Goal: Task Accomplishment & Management: Use online tool/utility

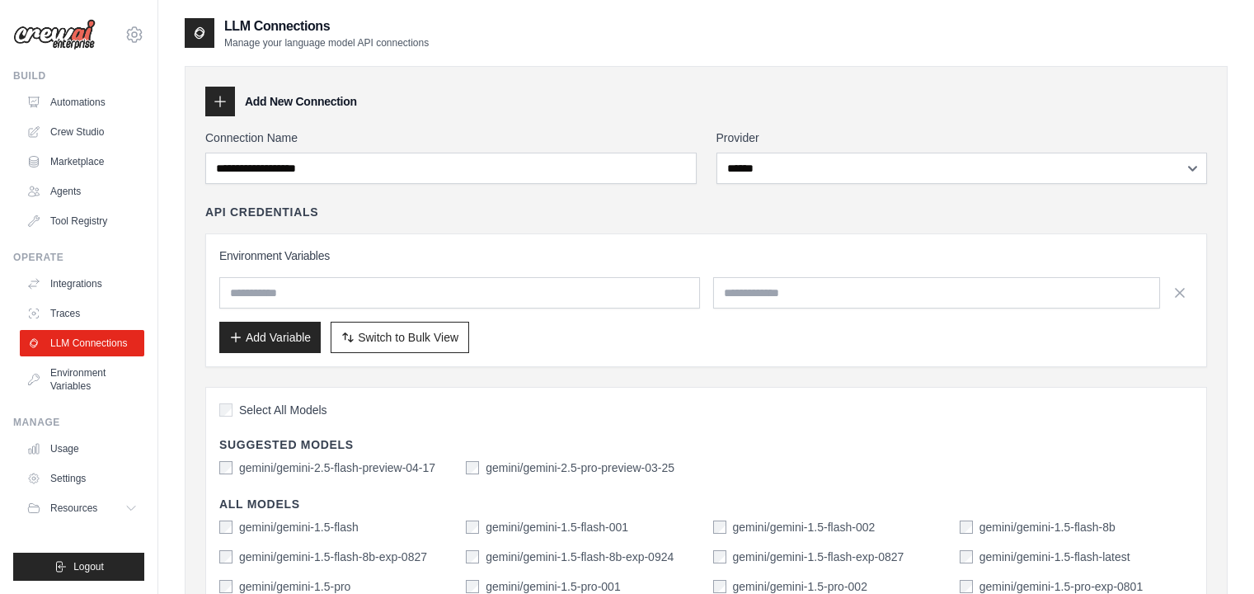
select select "******"
click at [90, 159] on link "Marketplace" at bounding box center [83, 161] width 124 height 26
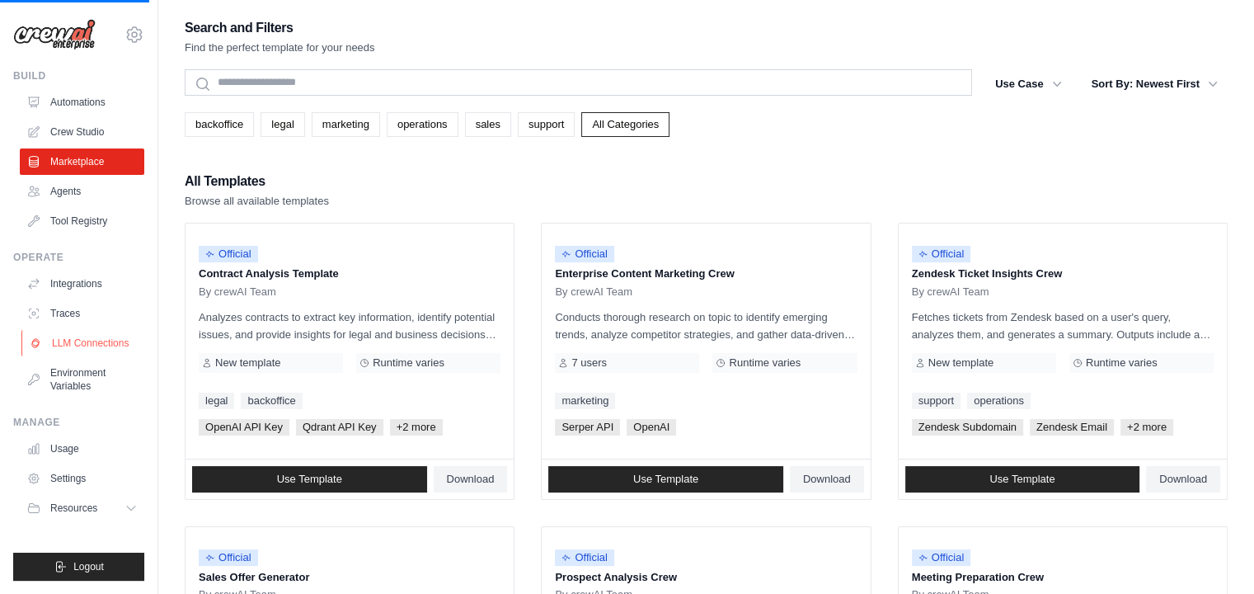
click at [78, 334] on link "LLM Connections" at bounding box center [83, 343] width 124 height 26
select select "******"
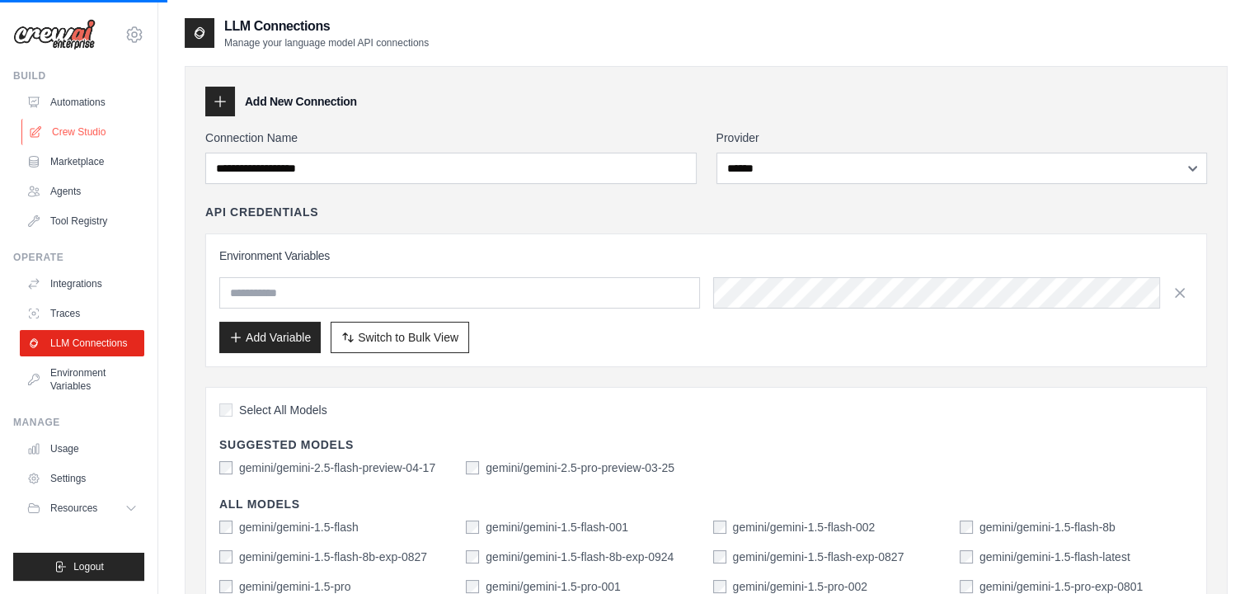
click at [92, 135] on link "Crew Studio" at bounding box center [83, 132] width 124 height 26
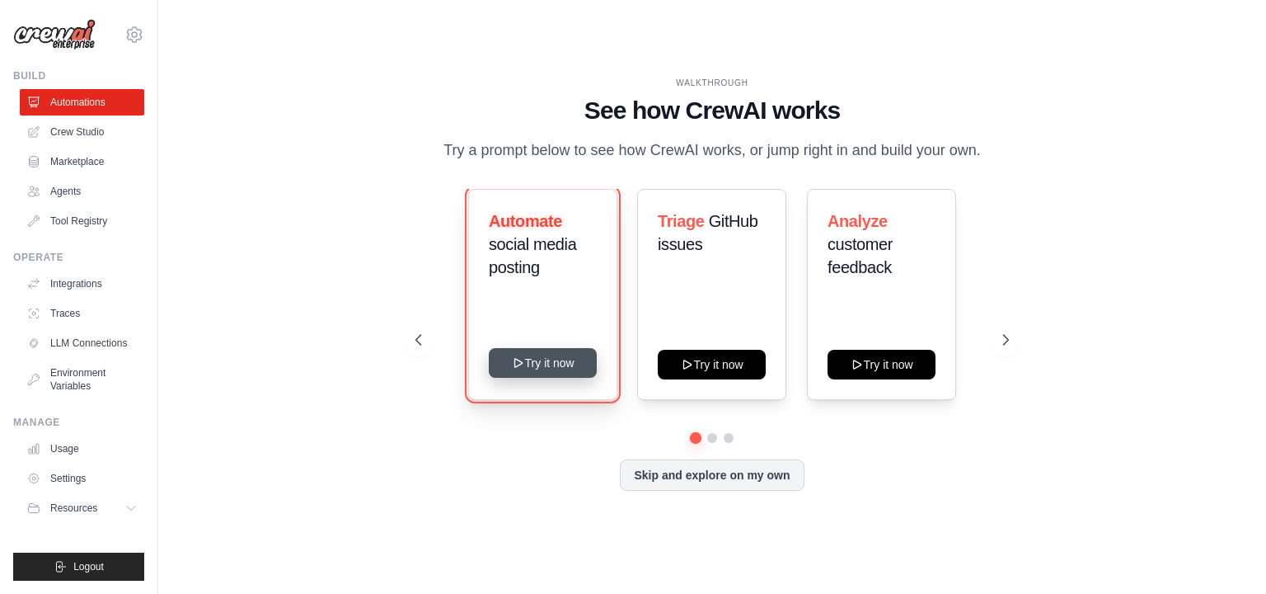
click at [524, 366] on icon at bounding box center [518, 362] width 13 height 13
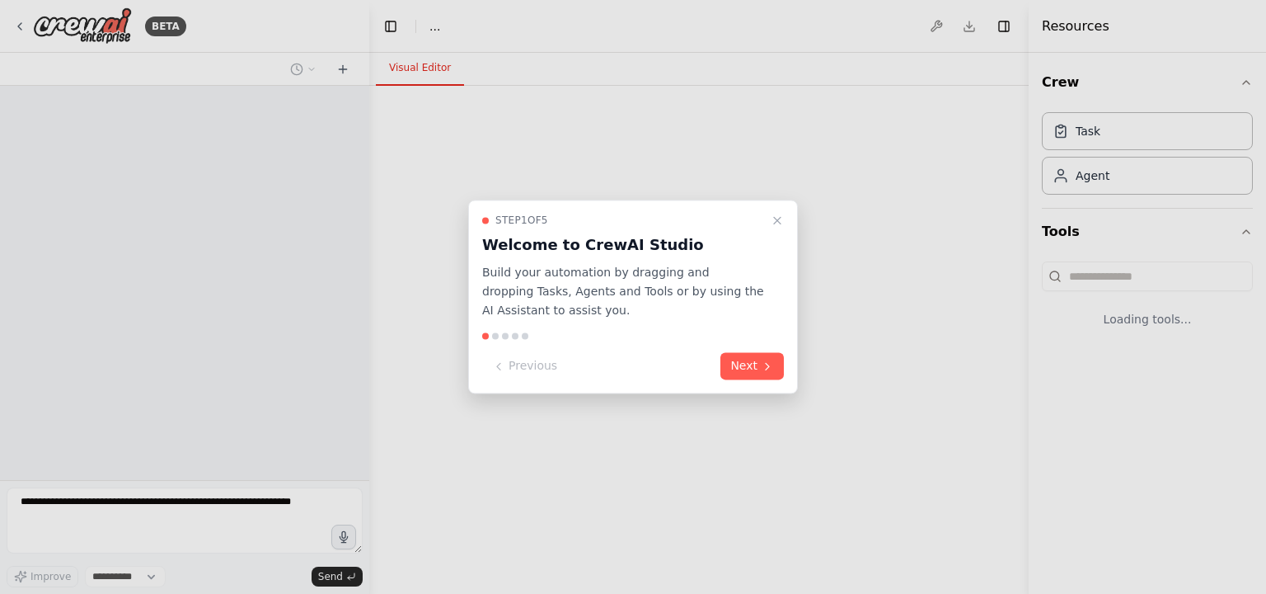
select select "****"
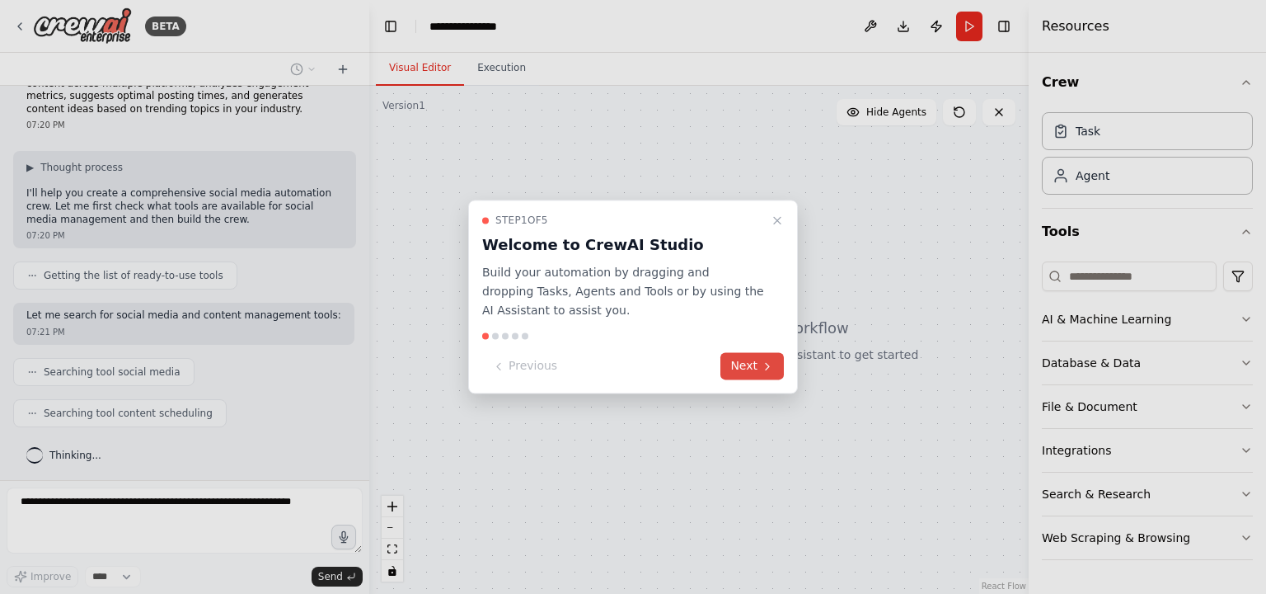
scroll to position [82, 0]
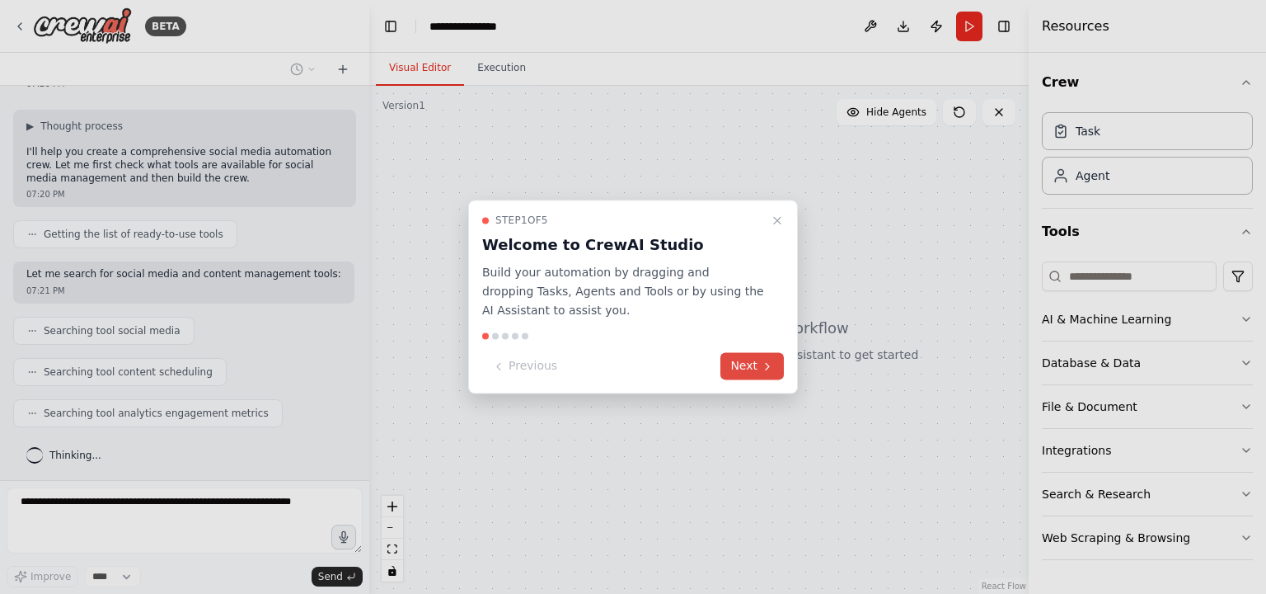
click at [755, 369] on button "Next" at bounding box center [752, 366] width 63 height 27
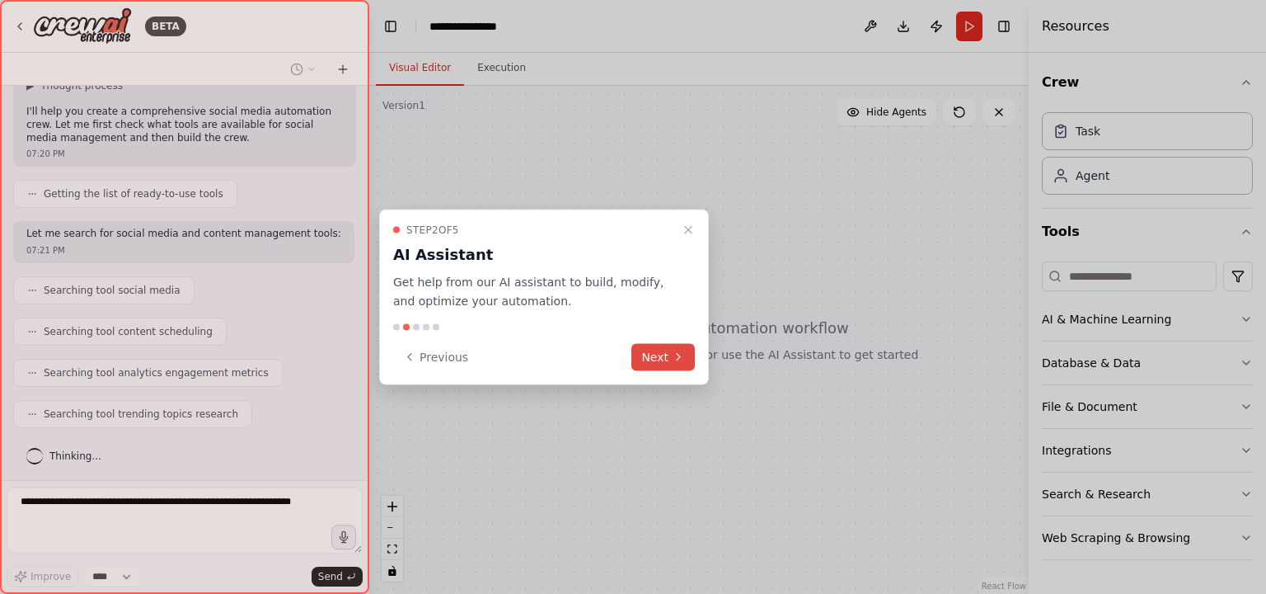
scroll to position [164, 0]
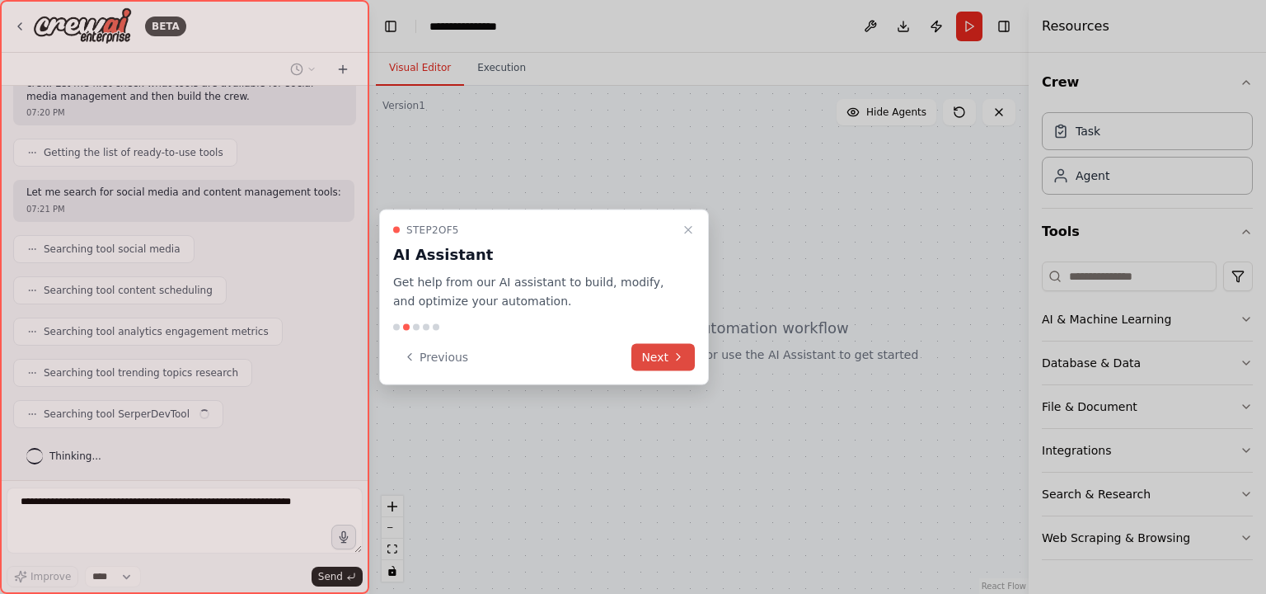
click at [666, 359] on button "Next" at bounding box center [662, 356] width 63 height 27
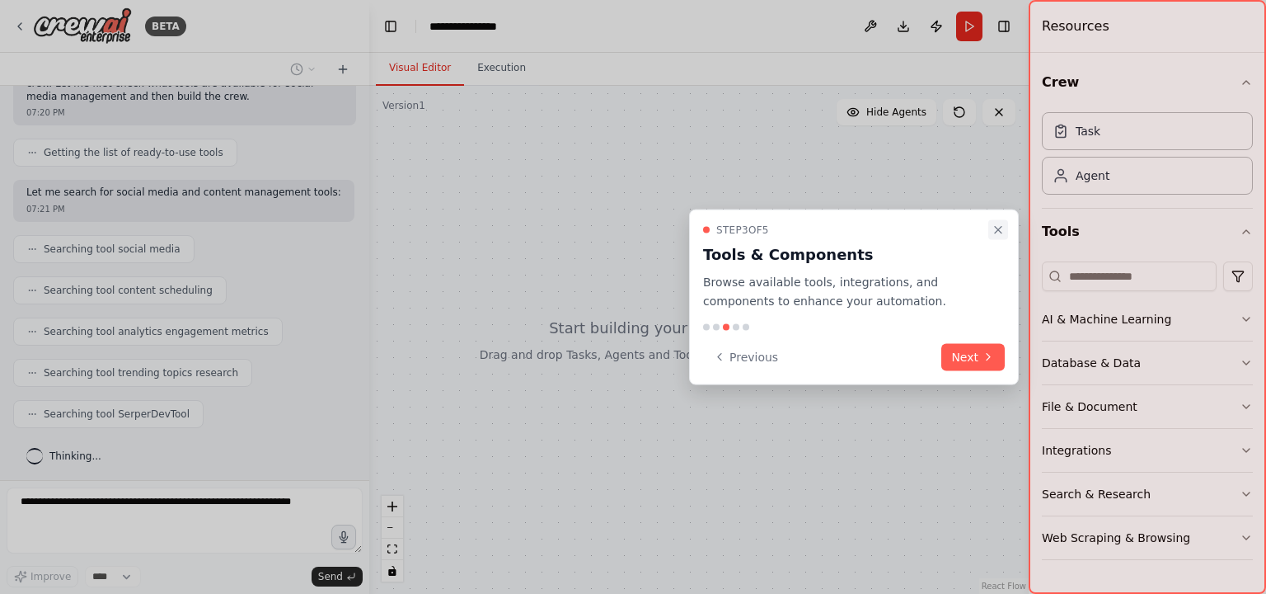
click at [1006, 232] on button "Close walkthrough" at bounding box center [998, 230] width 20 height 20
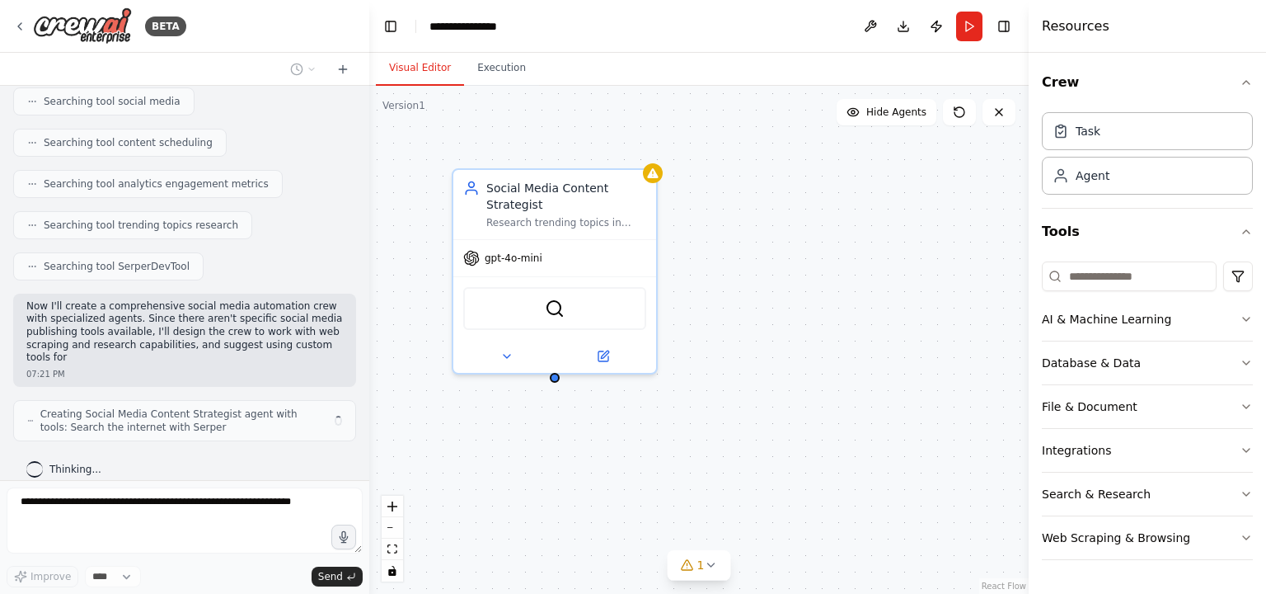
scroll to position [325, 0]
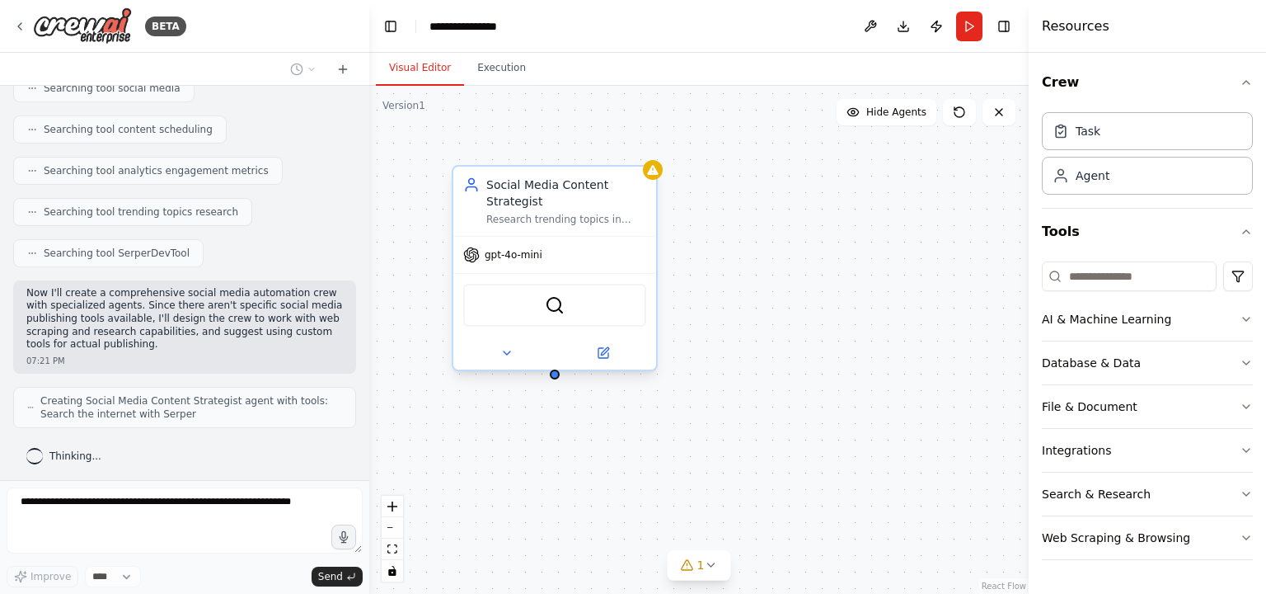
click at [512, 260] on span "gpt-4o-mini" at bounding box center [514, 254] width 58 height 13
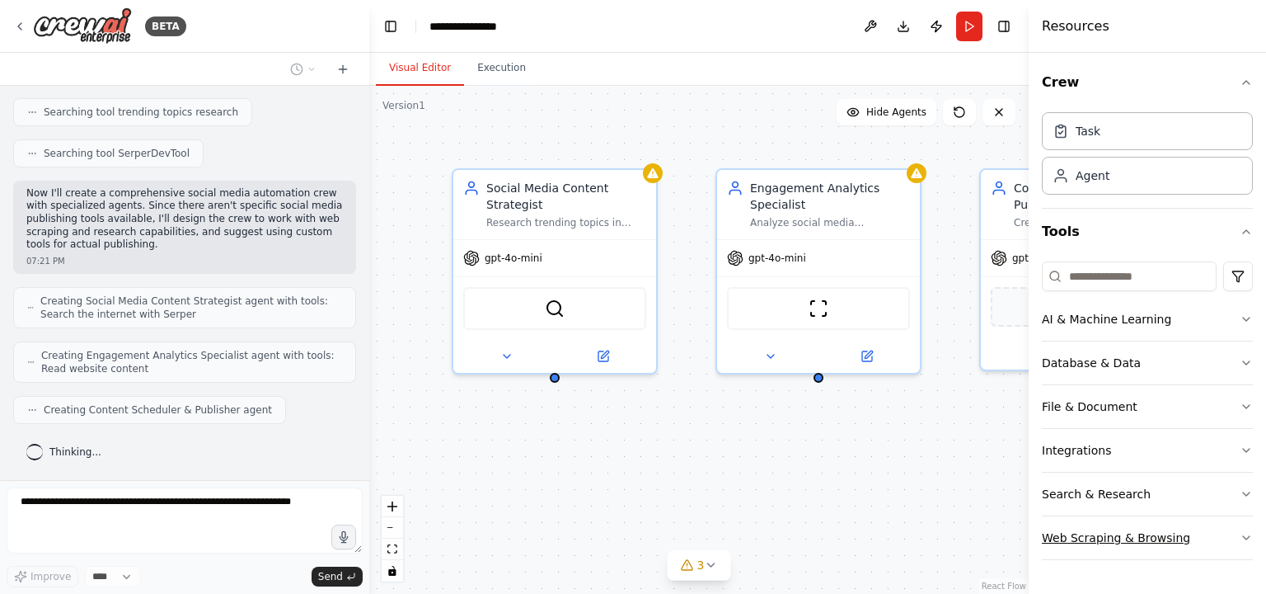
scroll to position [515, 0]
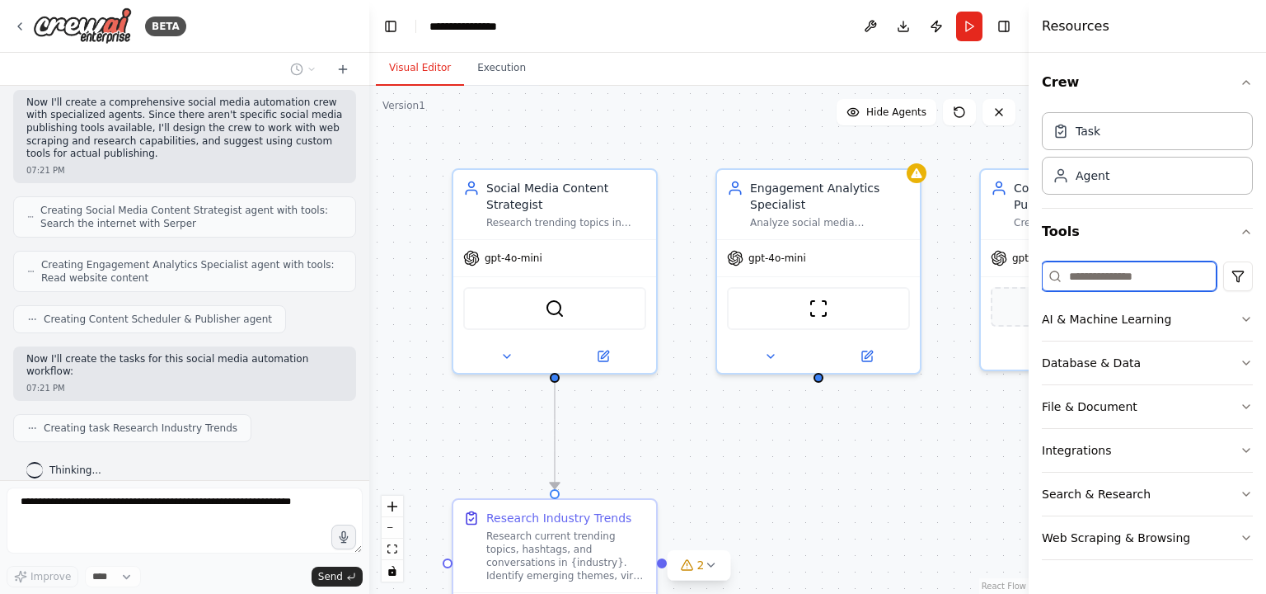
click at [1110, 284] on input at bounding box center [1129, 276] width 175 height 30
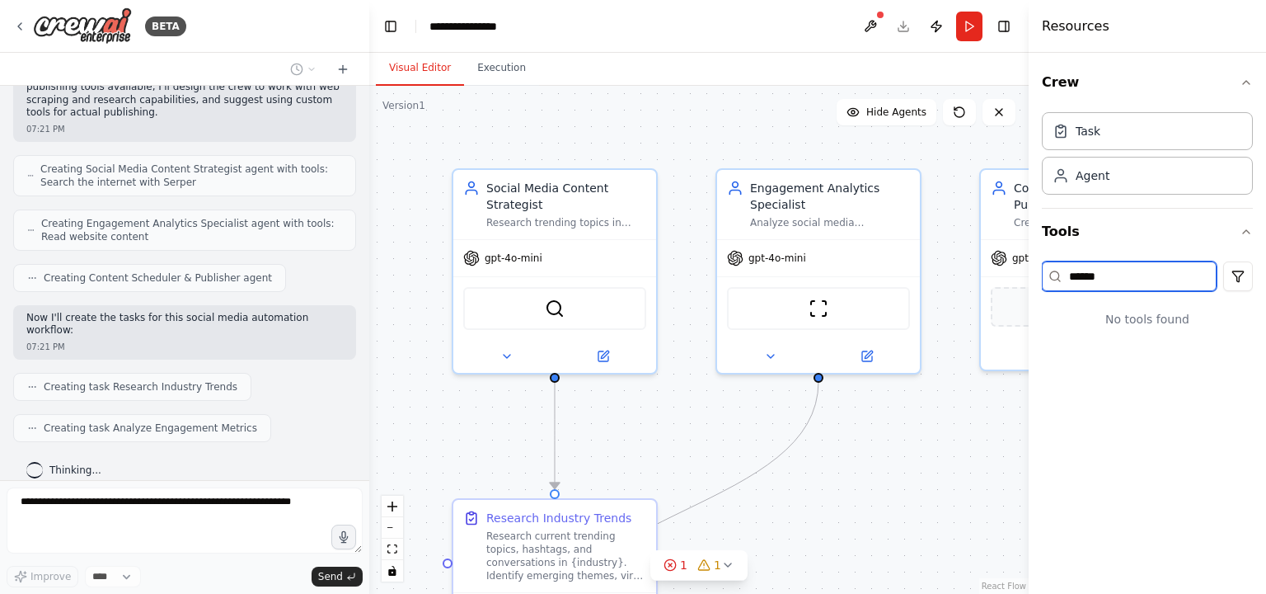
scroll to position [597, 0]
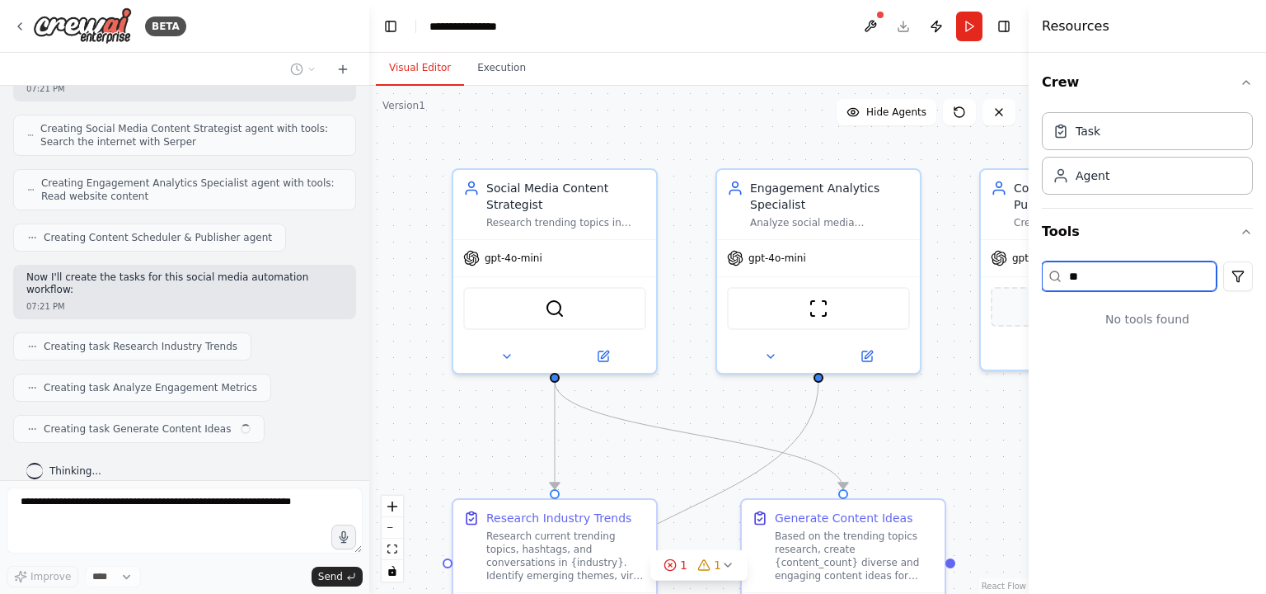
type input "*"
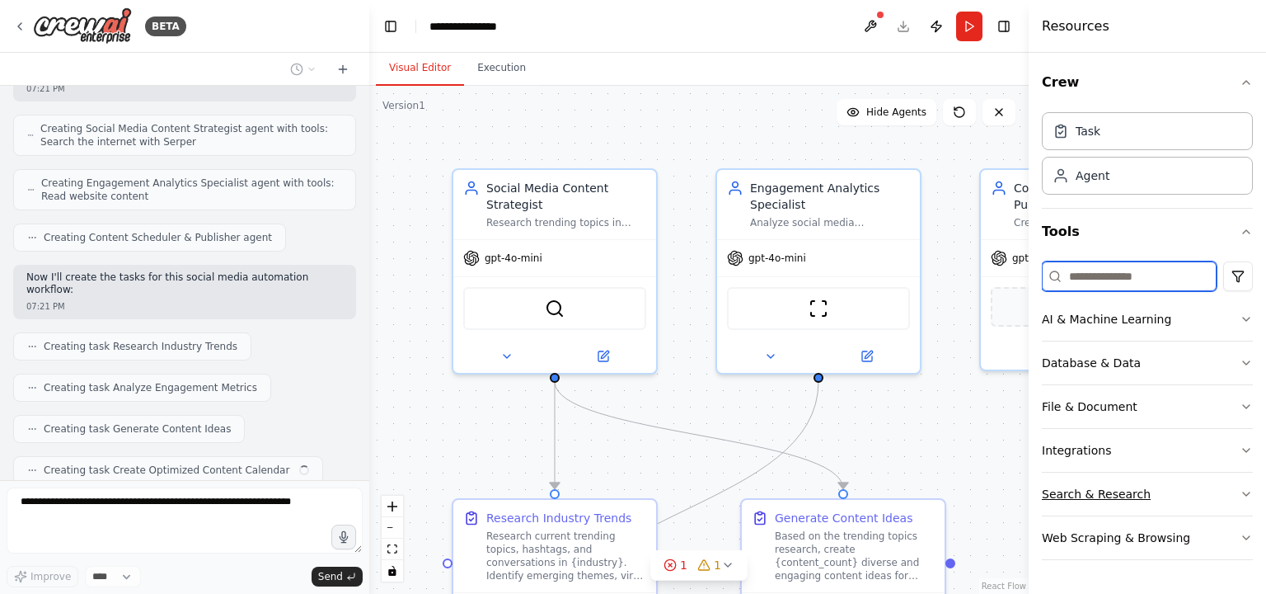
scroll to position [638, 0]
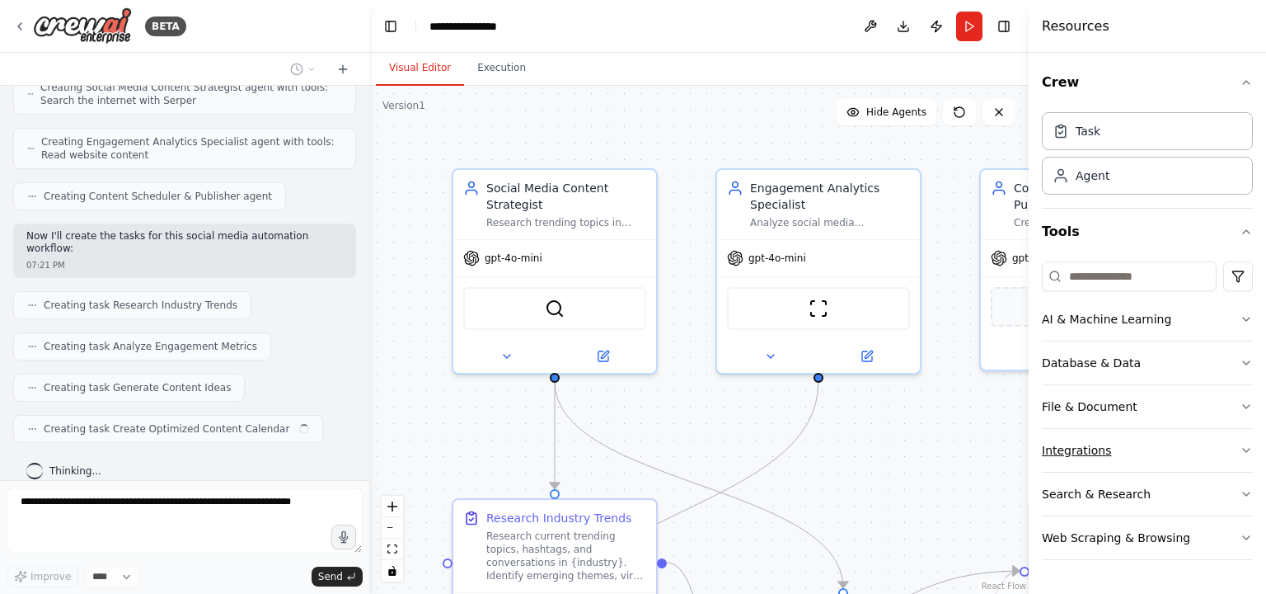
click at [1246, 444] on icon "button" at bounding box center [1246, 450] width 13 height 13
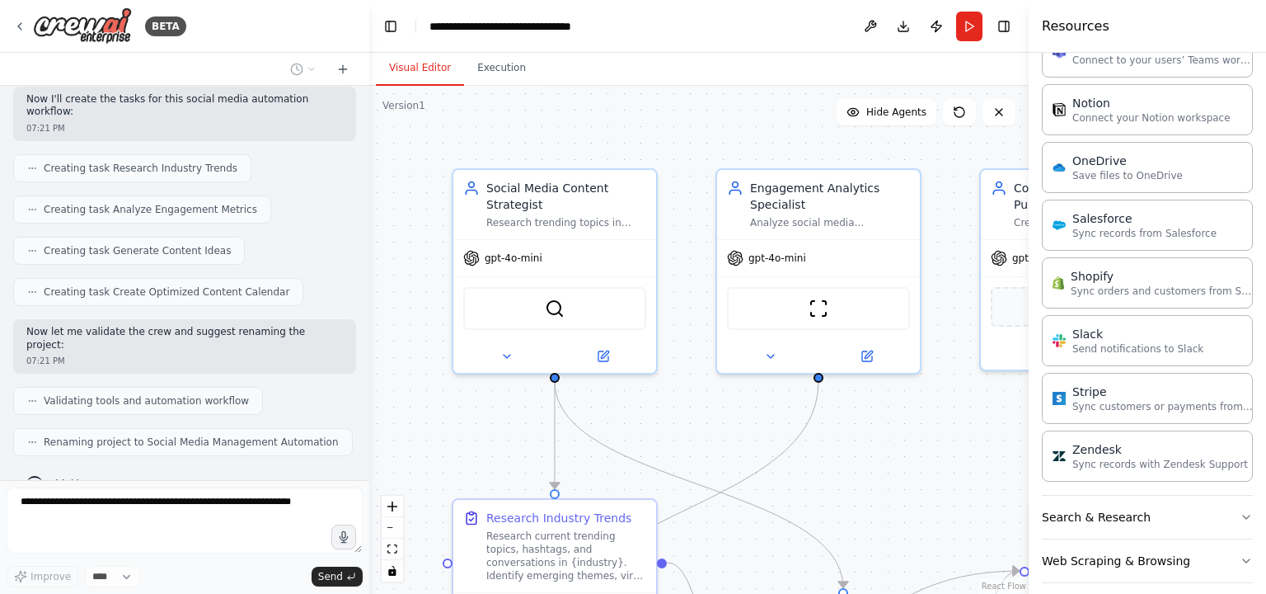
scroll to position [1209, 0]
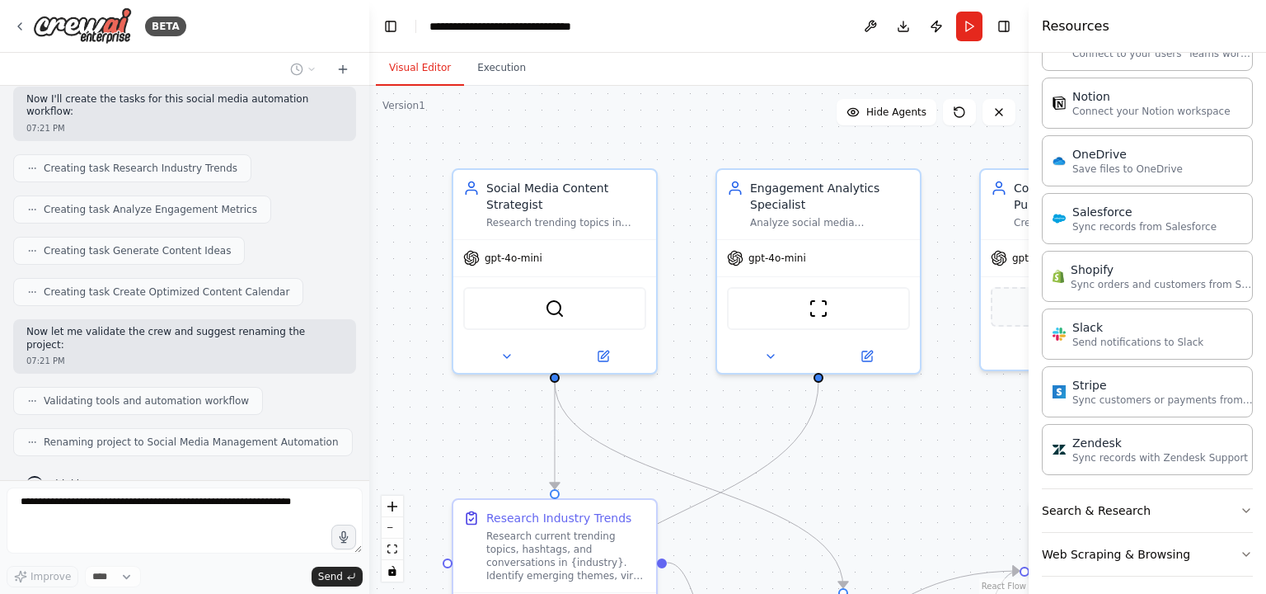
click at [1242, 547] on div "Crew Task Agent Tools AI & Machine Learning Database & Data File & Document Int…" at bounding box center [1147, 323] width 237 height 541
click at [1240, 547] on icon "button" at bounding box center [1246, 553] width 13 height 13
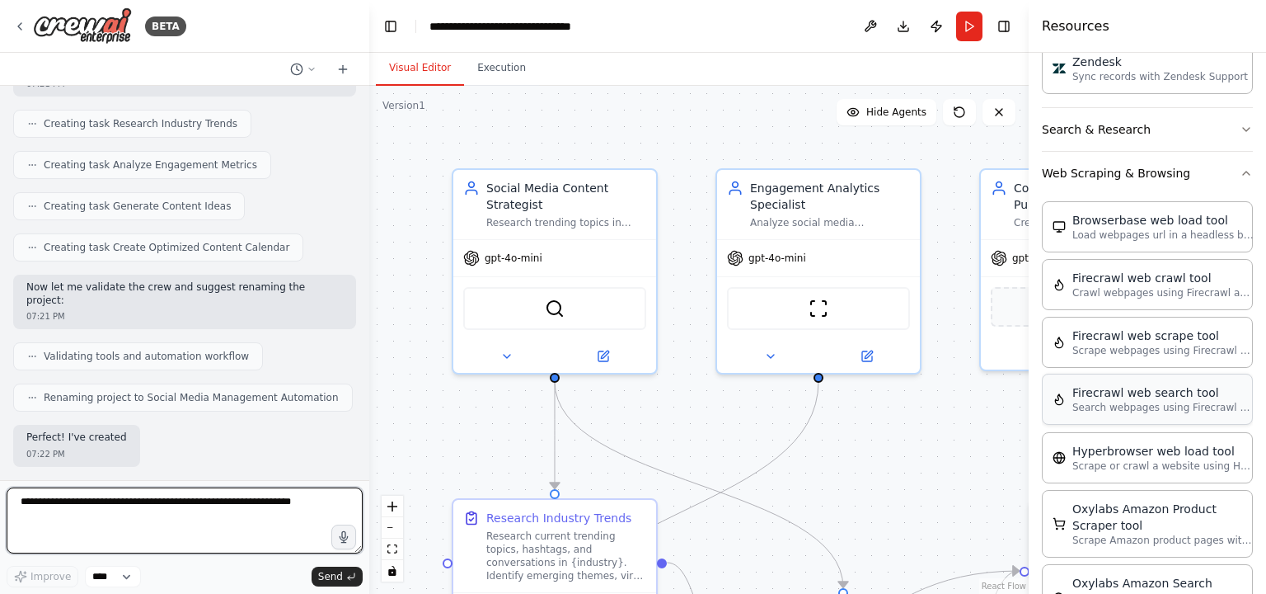
scroll to position [1703, 0]
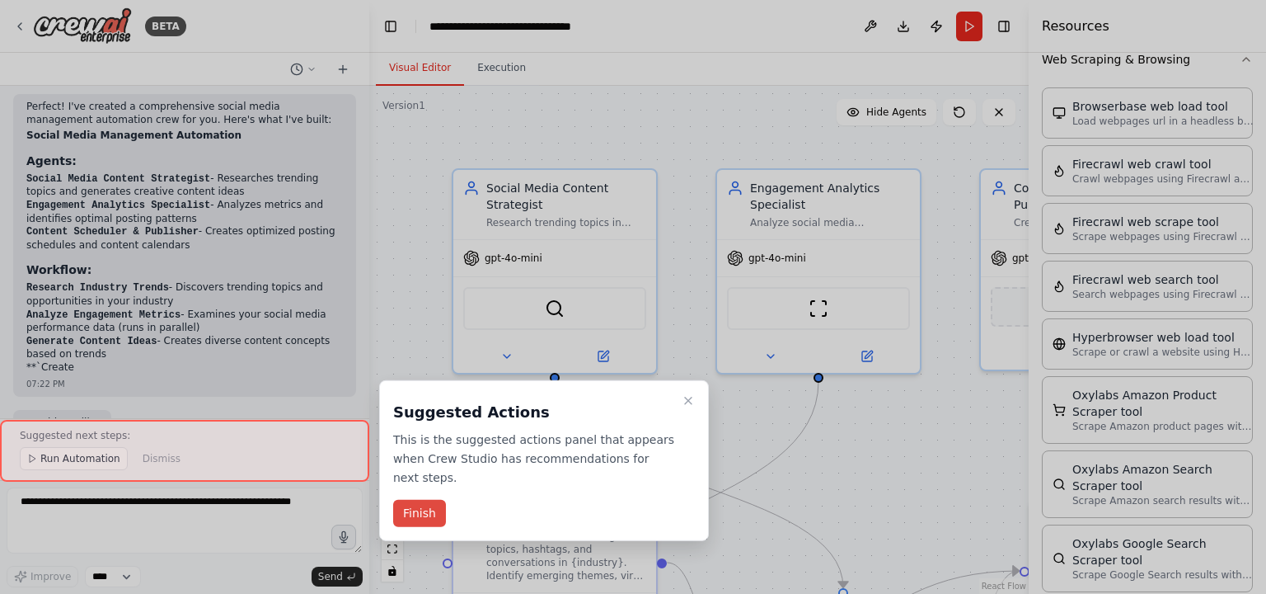
click at [430, 500] on button "Finish" at bounding box center [419, 513] width 53 height 27
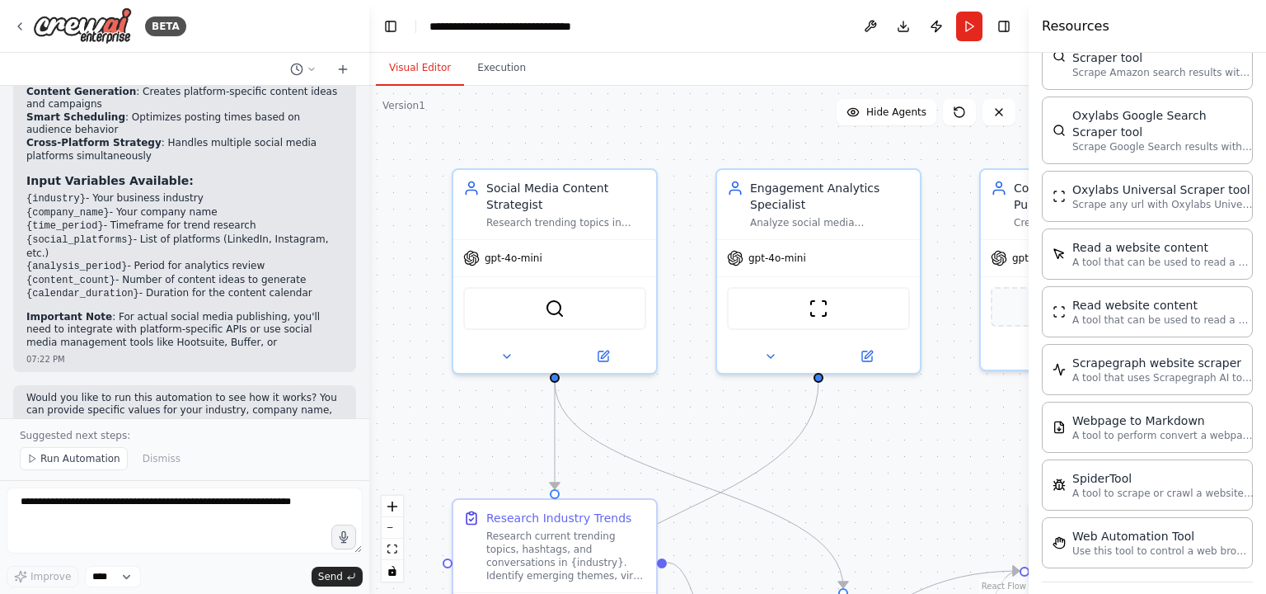
scroll to position [0, 0]
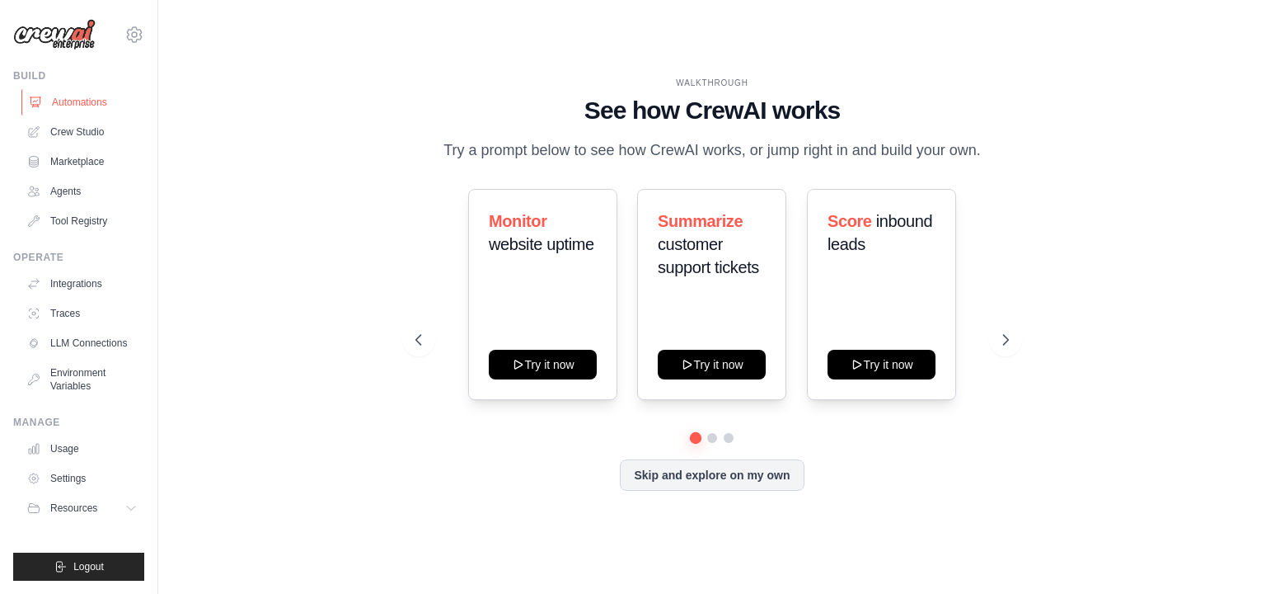
click at [79, 103] on link "Automations" at bounding box center [83, 102] width 124 height 26
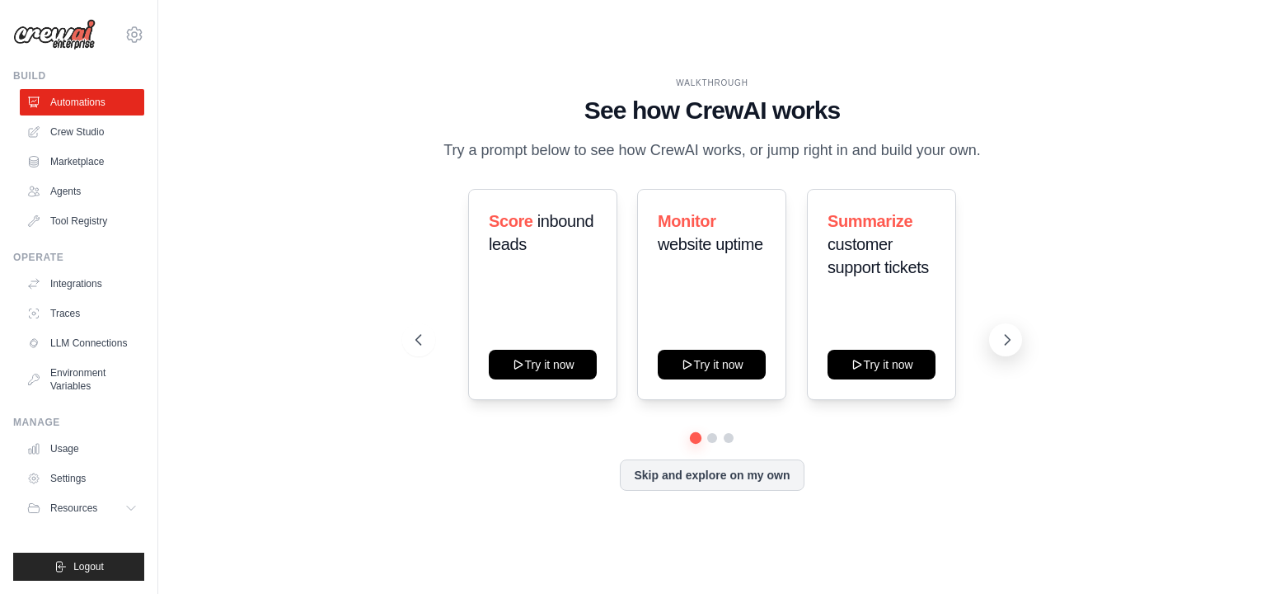
click at [1016, 336] on button at bounding box center [1005, 339] width 33 height 33
click at [707, 479] on button "Skip and explore on my own" at bounding box center [712, 473] width 184 height 31
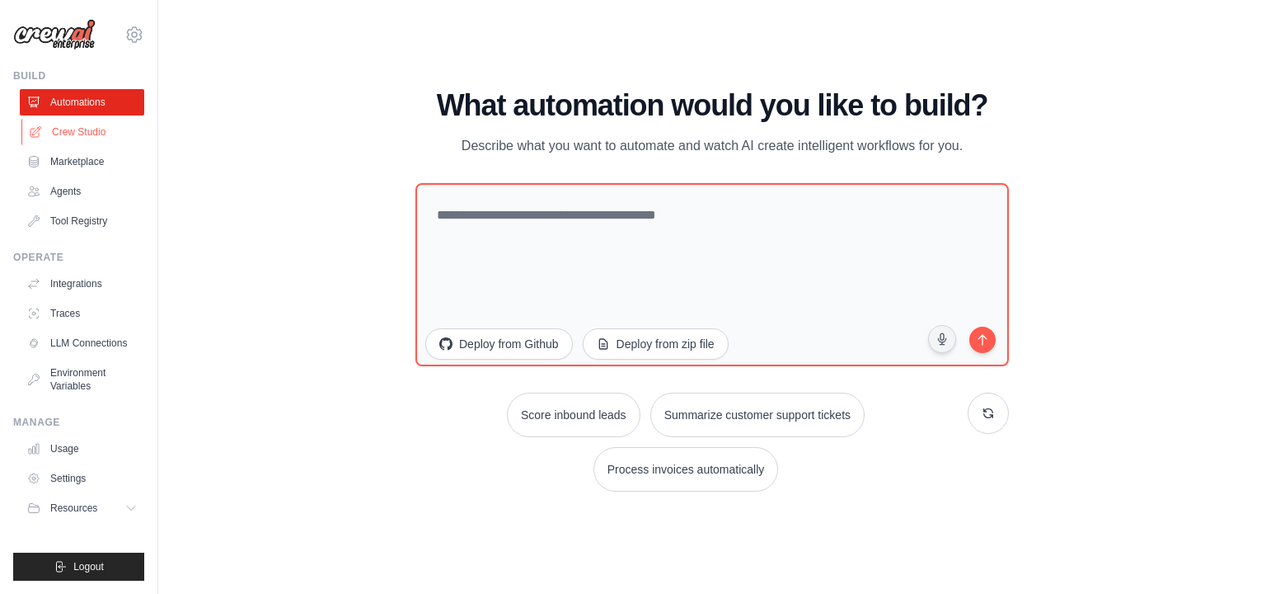
click at [69, 126] on link "Crew Studio" at bounding box center [83, 132] width 124 height 26
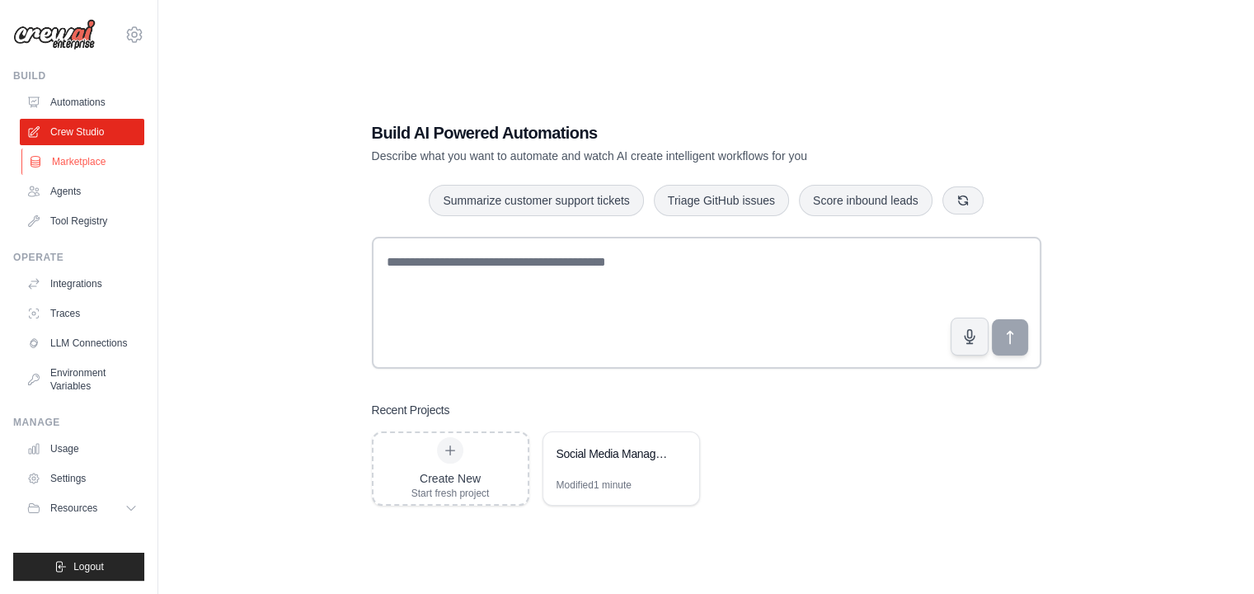
click at [101, 155] on link "Marketplace" at bounding box center [83, 161] width 124 height 26
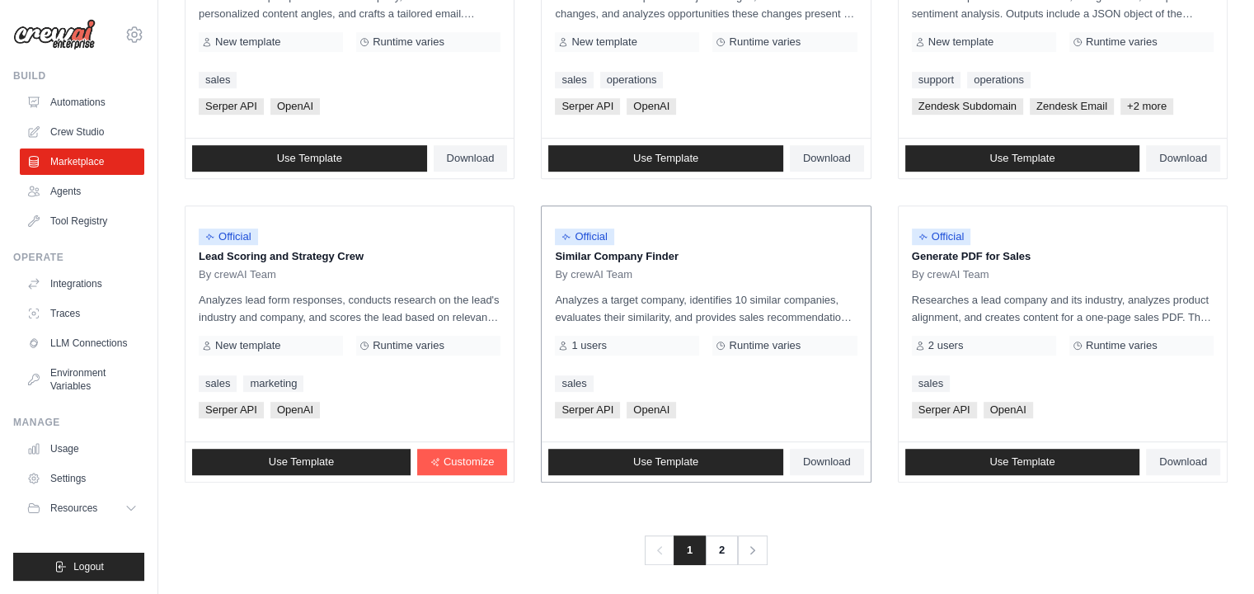
scroll to position [932, 0]
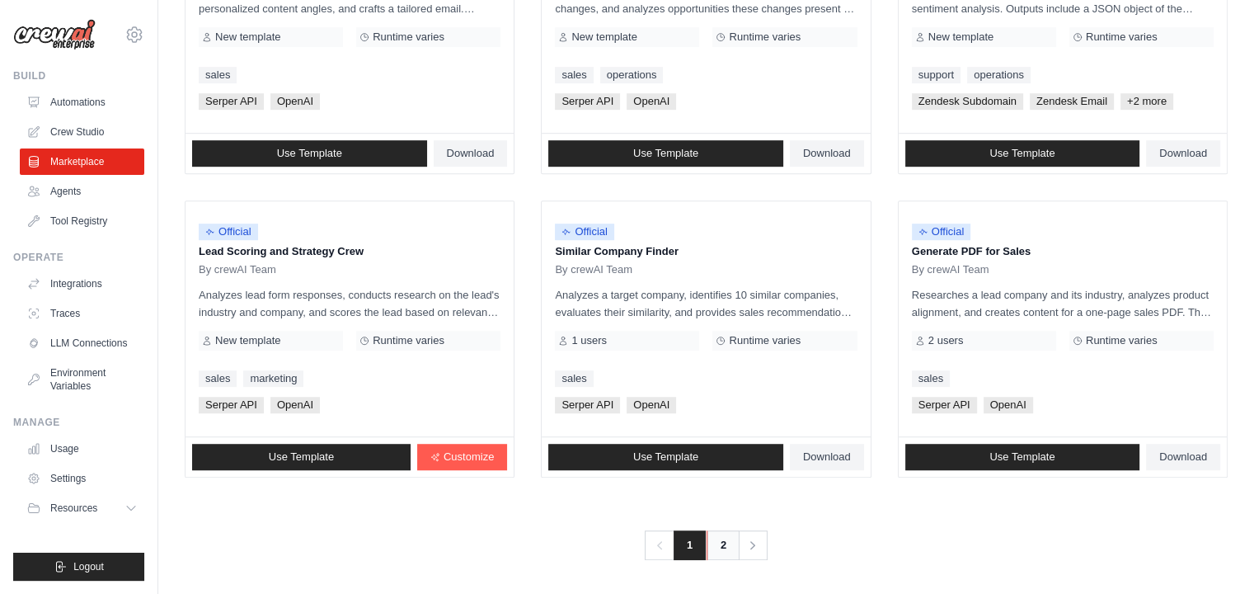
click at [721, 551] on link "2" at bounding box center [723, 545] width 33 height 30
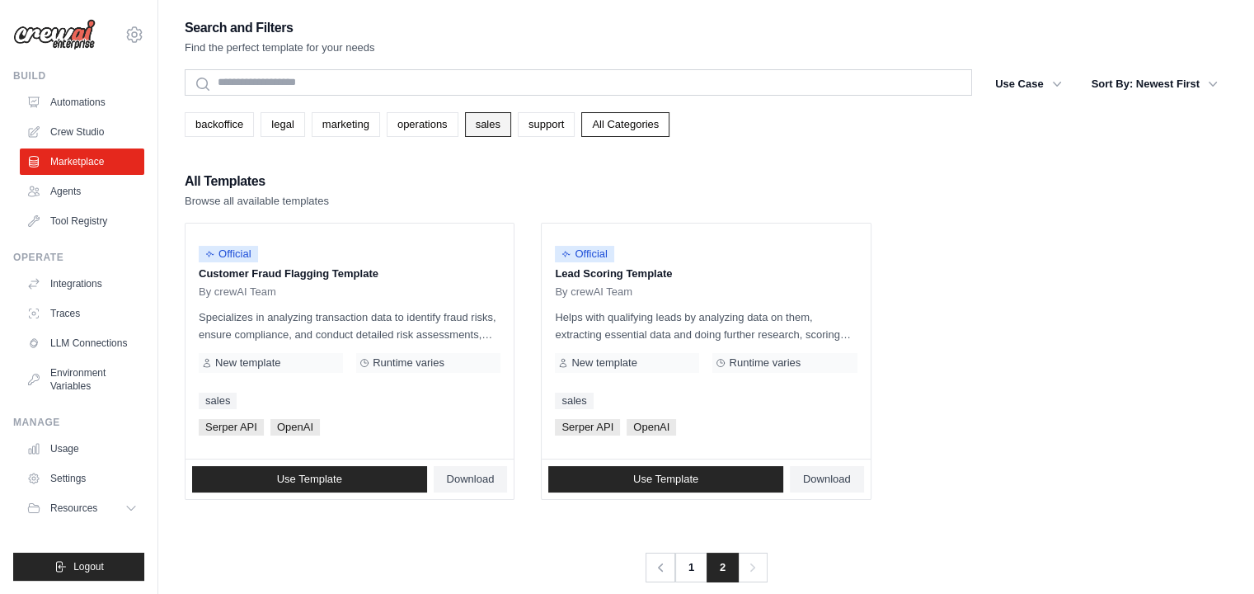
click at [488, 120] on link "sales" at bounding box center [488, 124] width 46 height 25
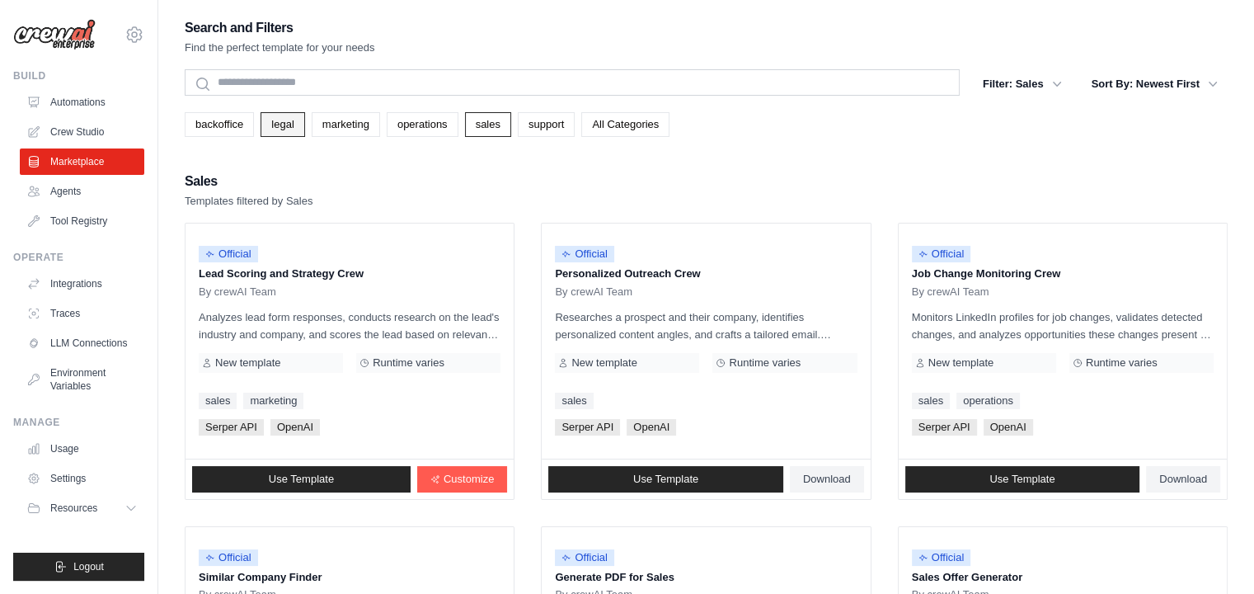
click at [280, 124] on link "legal" at bounding box center [283, 124] width 44 height 25
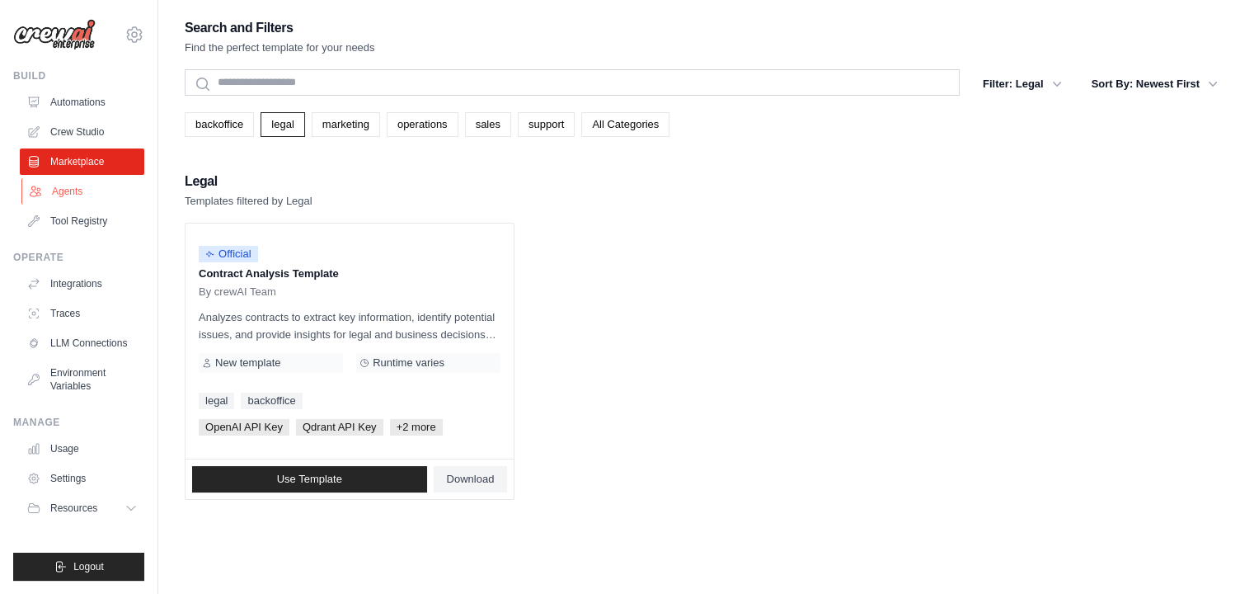
click at [92, 194] on link "Agents" at bounding box center [83, 191] width 124 height 26
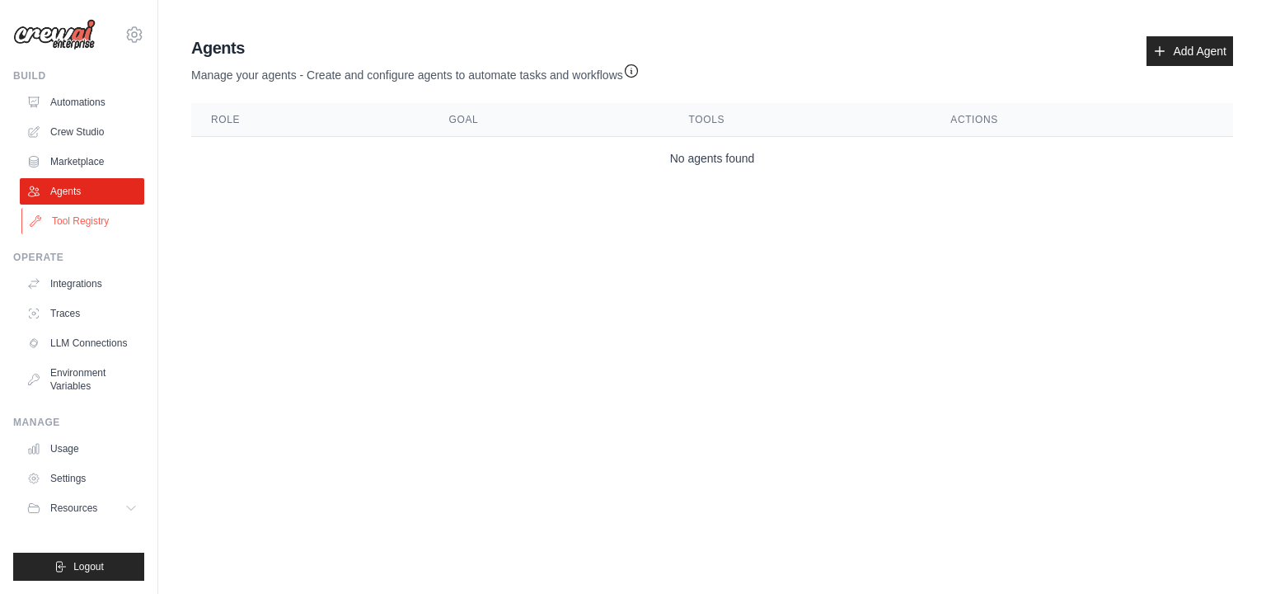
click at [106, 228] on link "Tool Registry" at bounding box center [83, 221] width 124 height 26
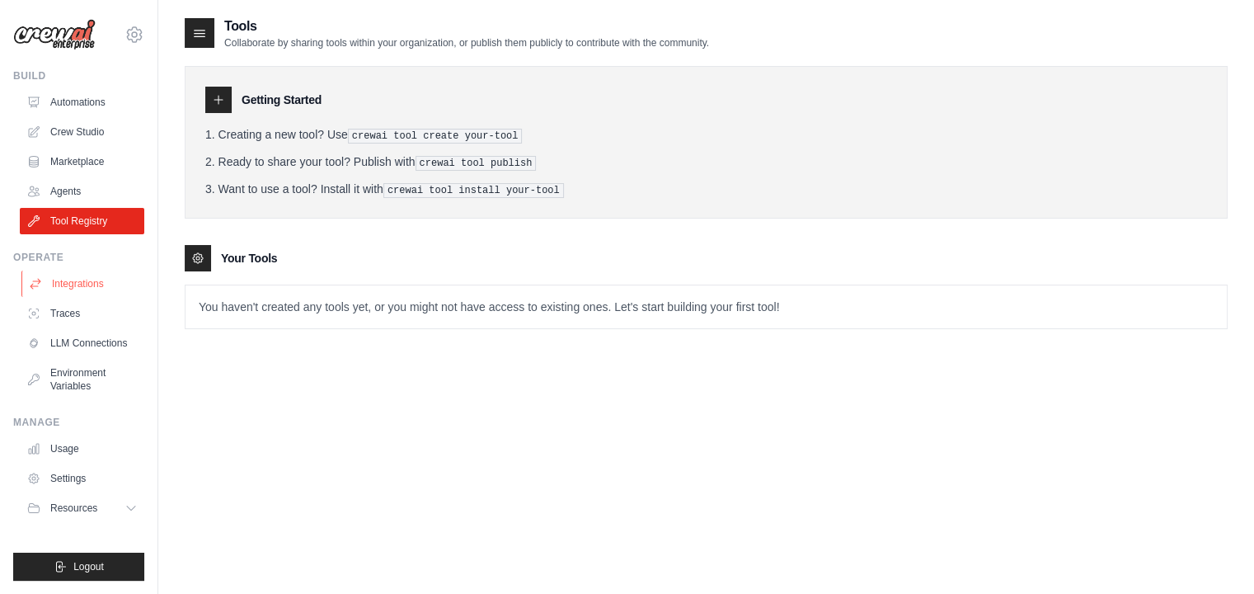
click at [89, 284] on link "Integrations" at bounding box center [83, 283] width 124 height 26
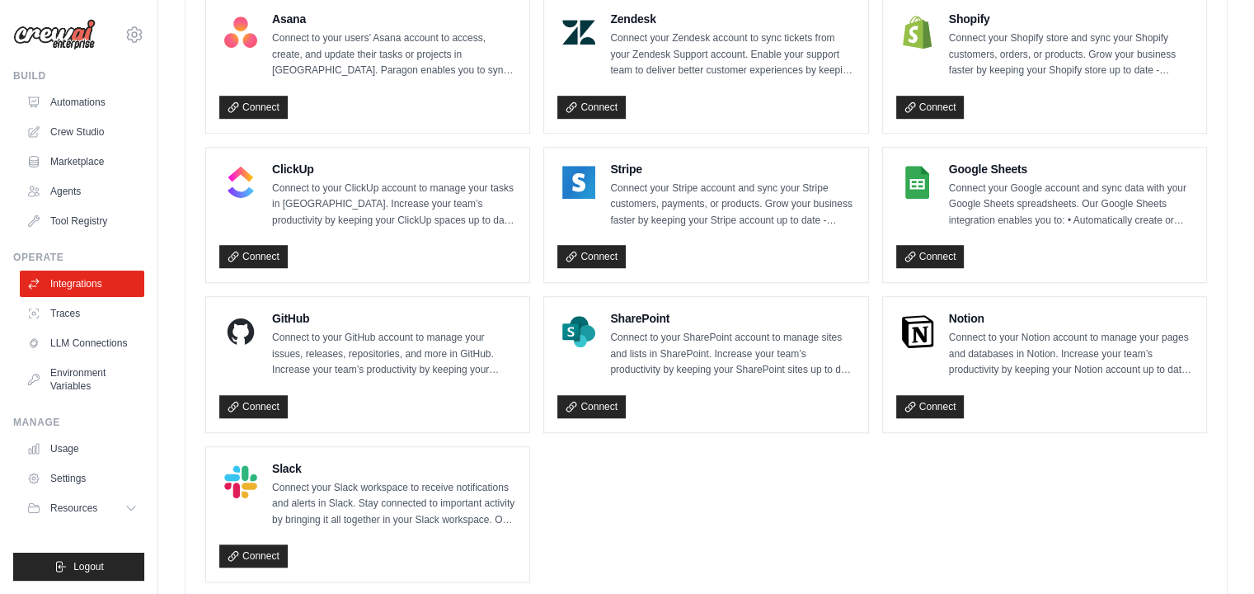
scroll to position [1149, 0]
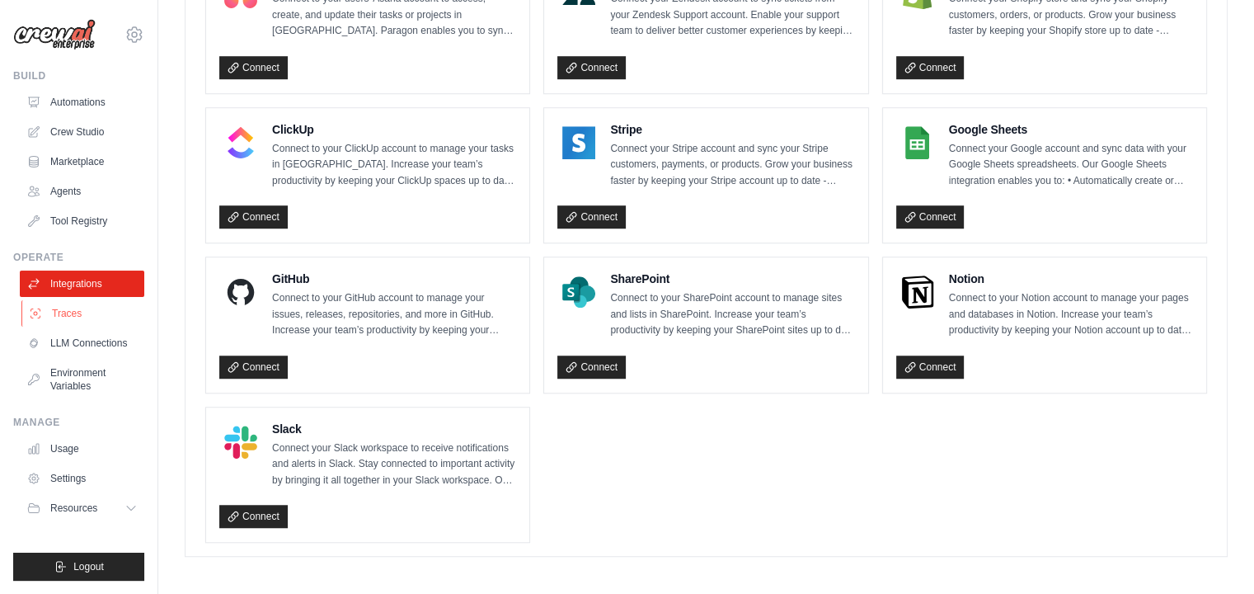
click at [81, 311] on link "Traces" at bounding box center [83, 313] width 124 height 26
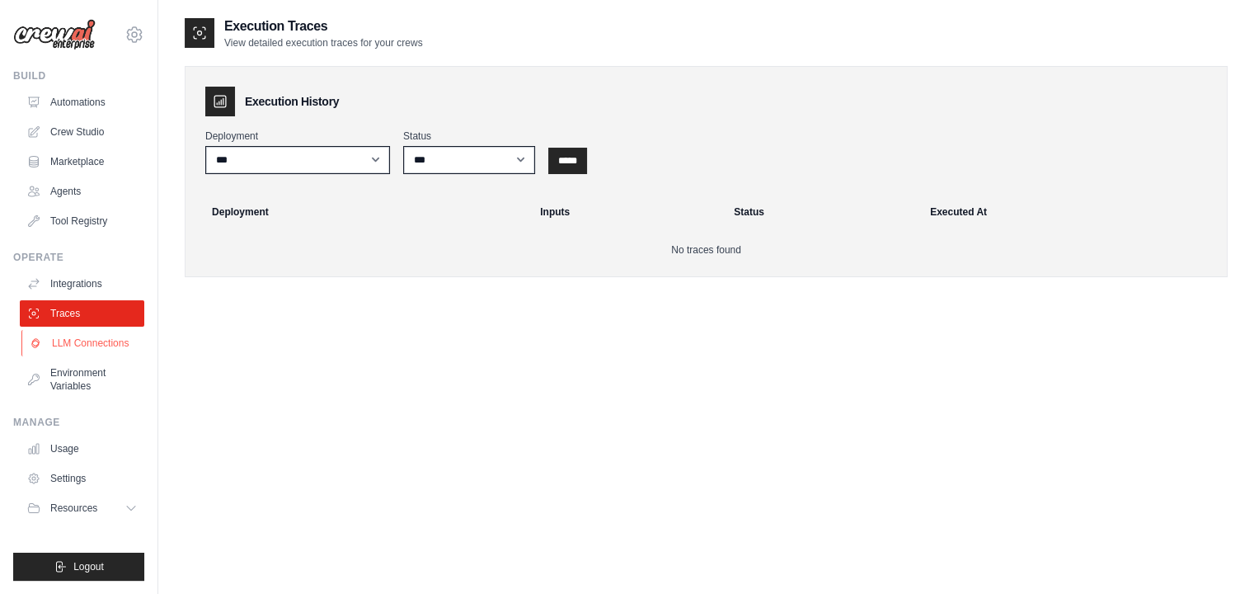
click at [96, 350] on link "LLM Connections" at bounding box center [83, 343] width 124 height 26
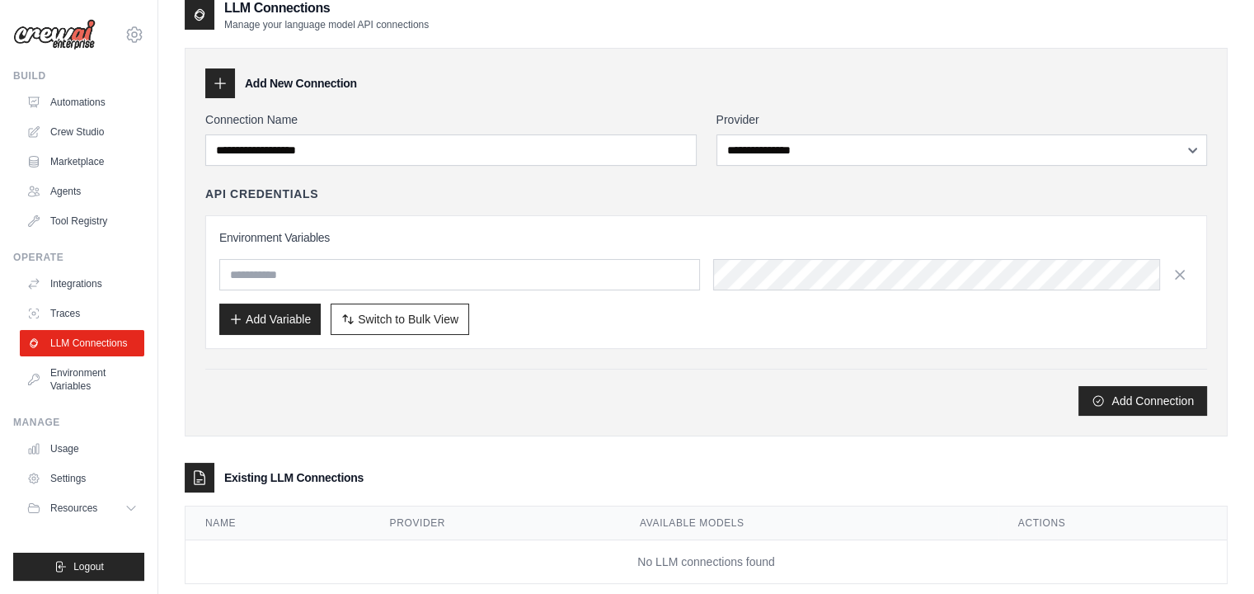
scroll to position [49, 0]
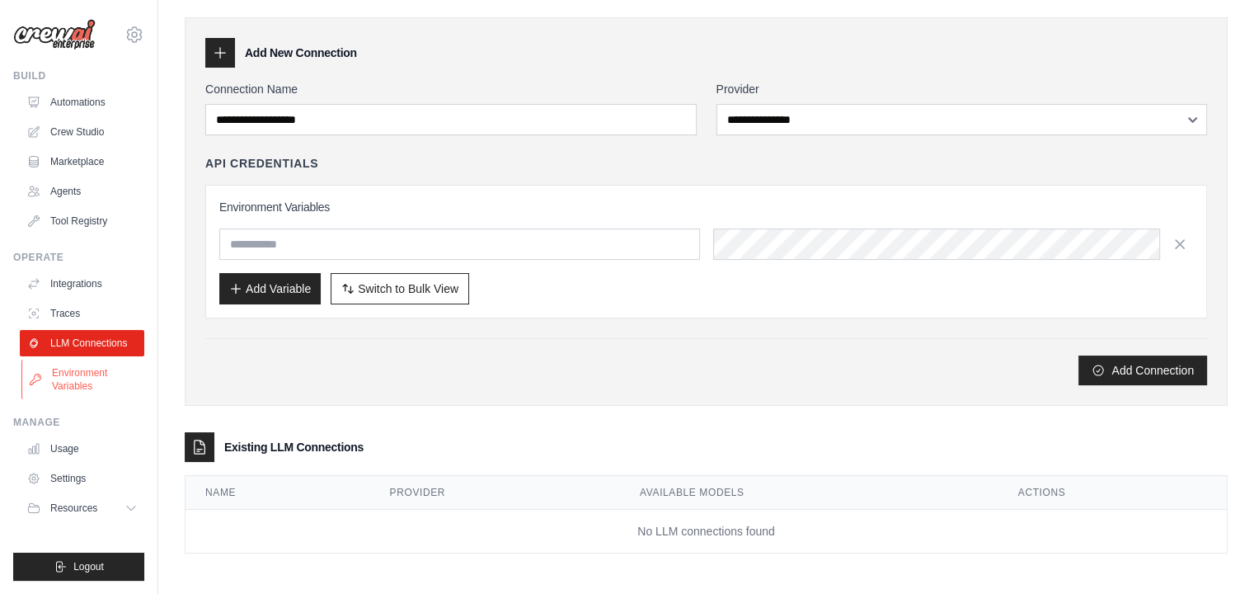
click at [88, 373] on link "Environment Variables" at bounding box center [83, 379] width 124 height 40
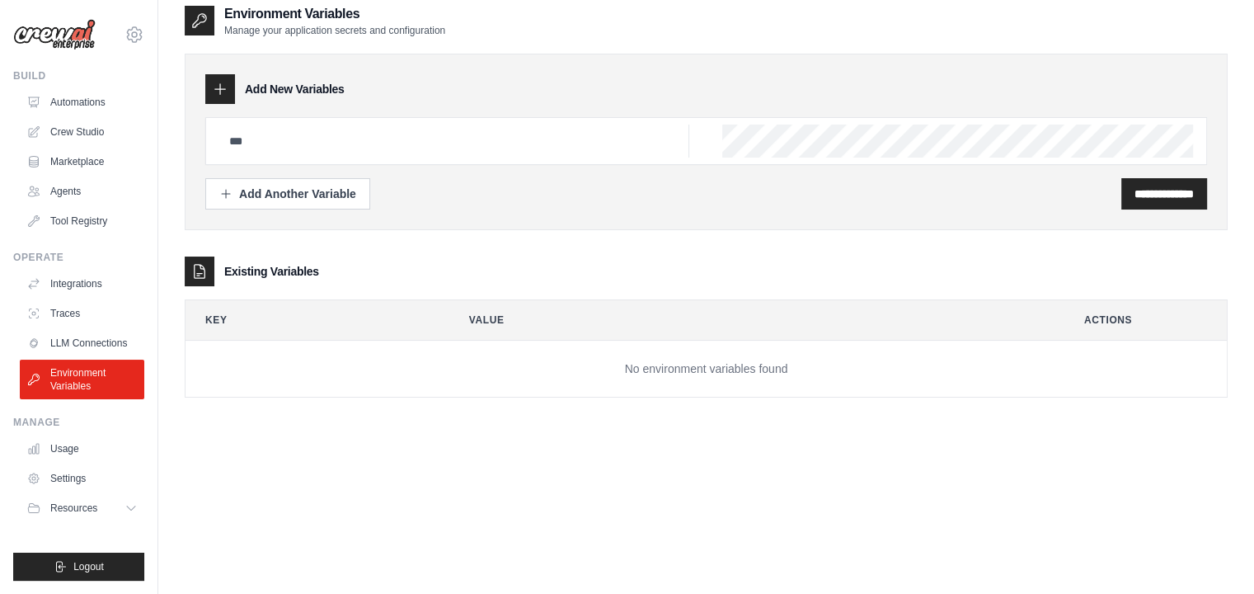
scroll to position [33, 0]
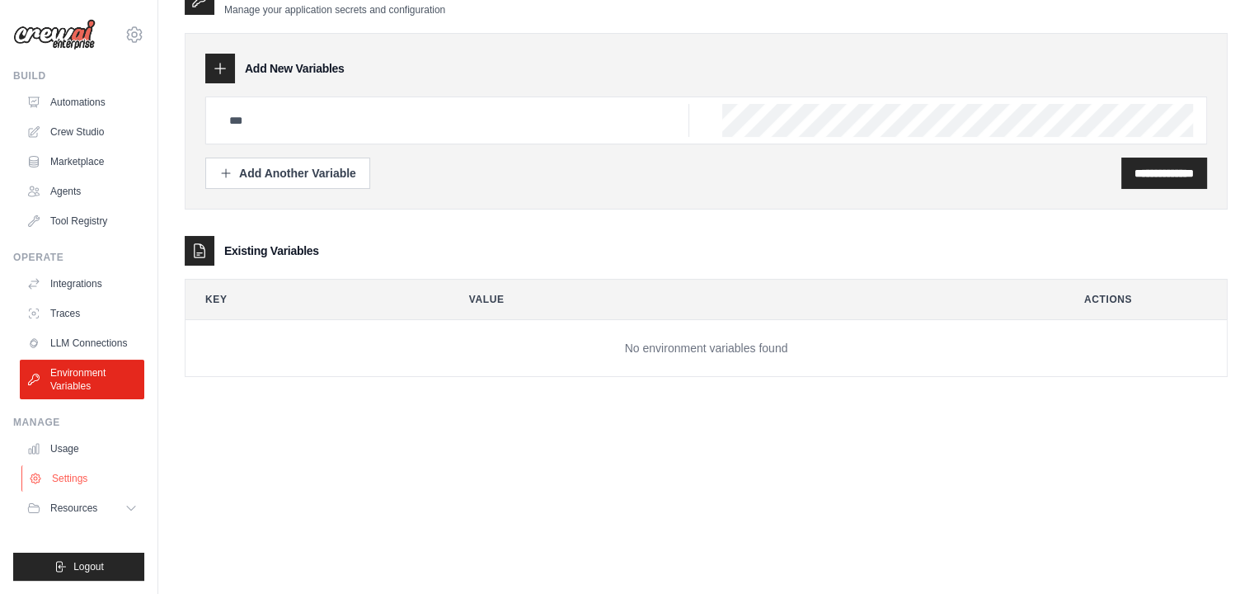
click at [68, 479] on link "Settings" at bounding box center [83, 478] width 124 height 26
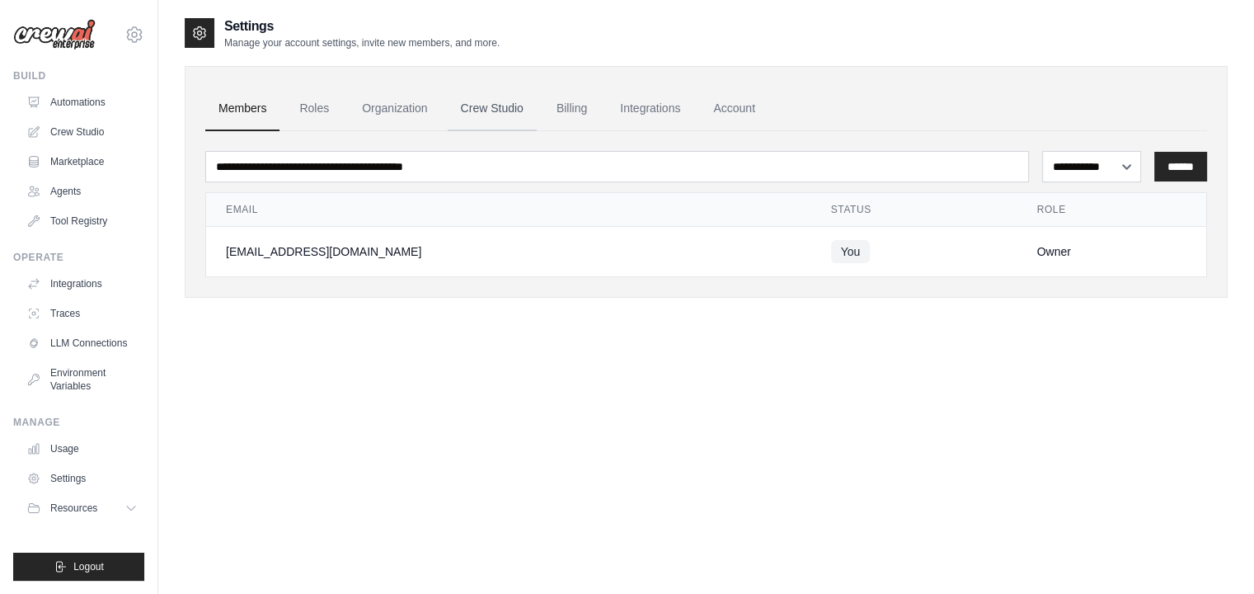
click at [493, 106] on link "Crew Studio" at bounding box center [492, 109] width 89 height 45
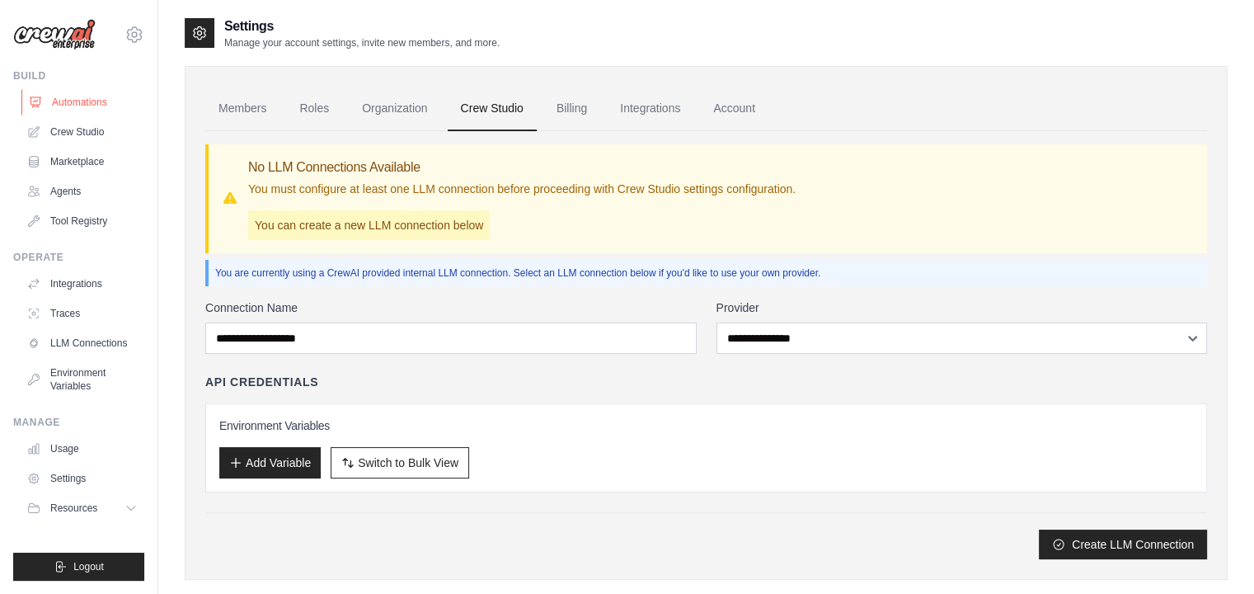
click at [92, 102] on link "Automations" at bounding box center [83, 102] width 124 height 26
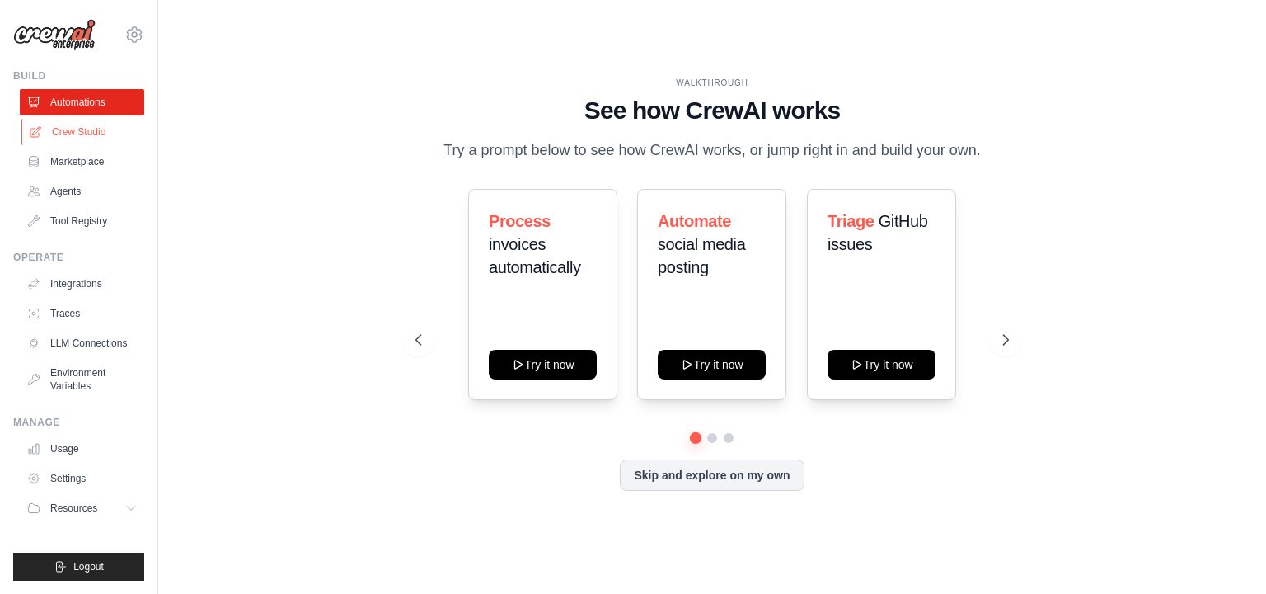
click at [115, 123] on link "Crew Studio" at bounding box center [83, 132] width 124 height 26
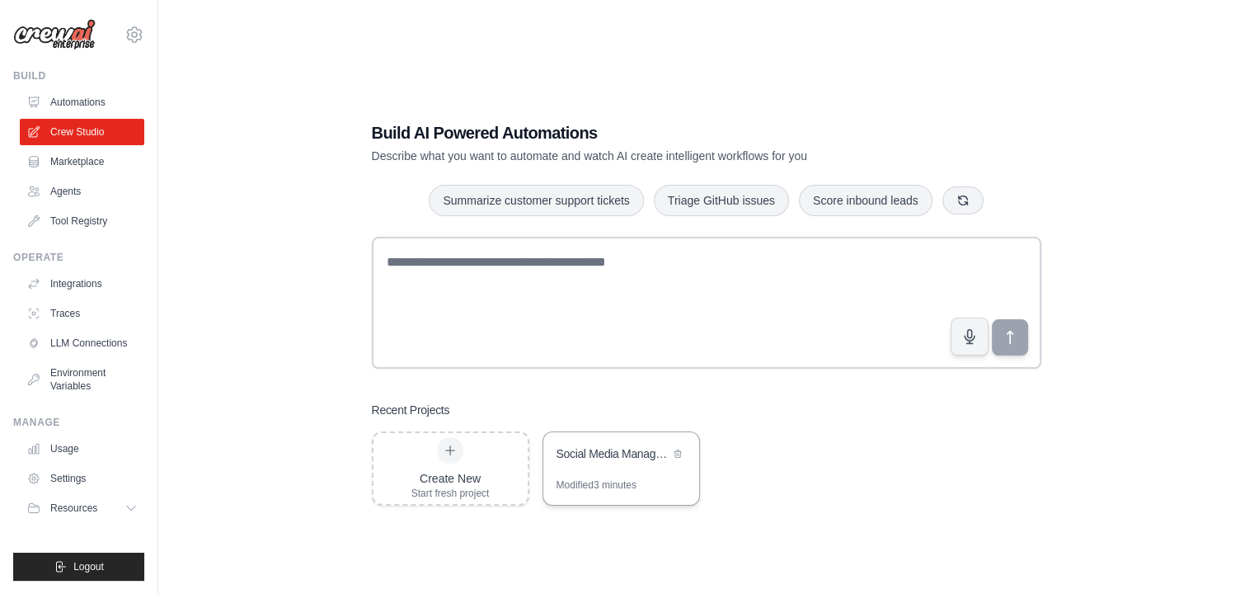
click at [594, 467] on div "Social Media Management Automation" at bounding box center [621, 455] width 156 height 46
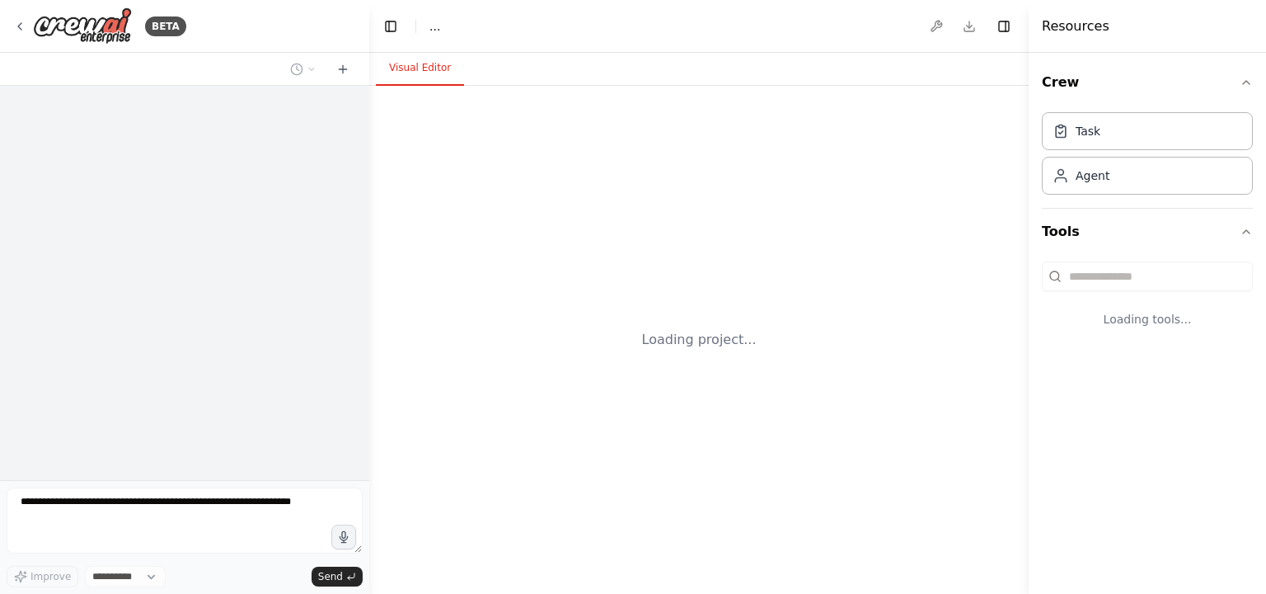
select select "****"
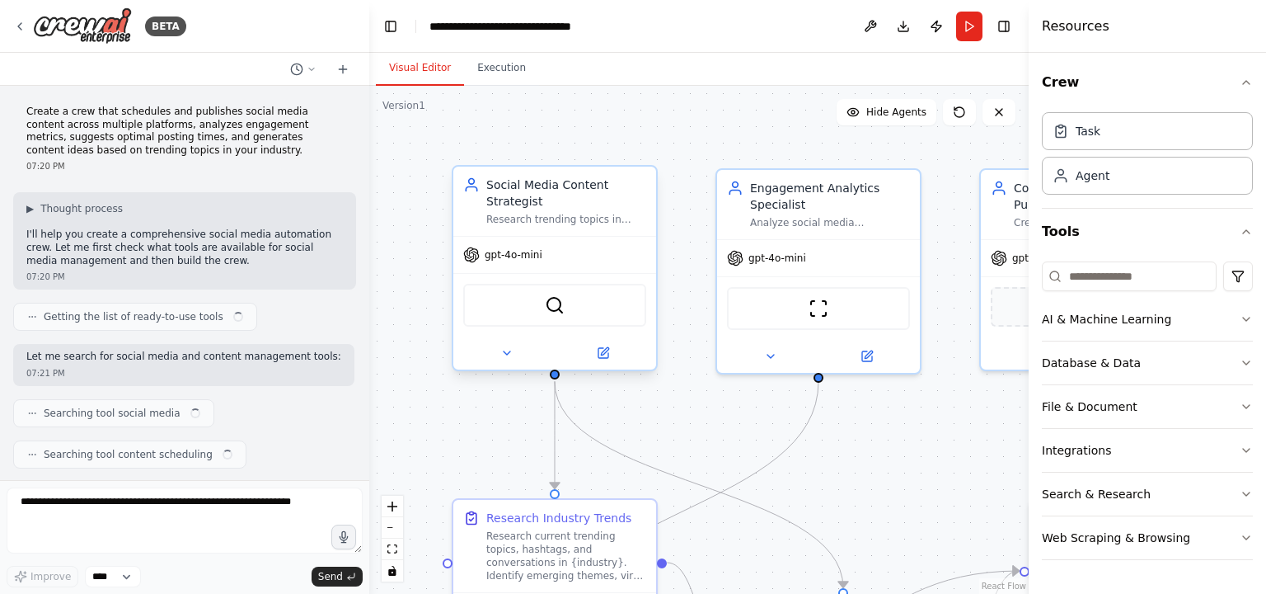
scroll to position [1497, 0]
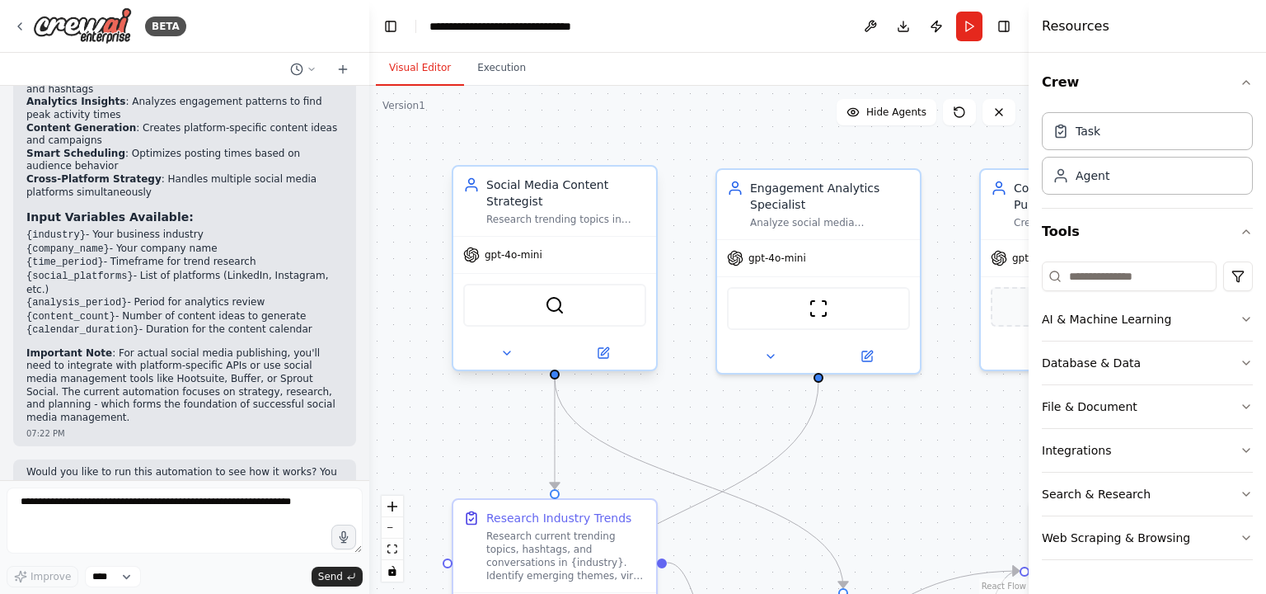
click at [501, 264] on div "gpt-4o-mini" at bounding box center [554, 255] width 203 height 36
click at [482, 260] on div "gpt-4o-mini" at bounding box center [502, 254] width 79 height 16
click at [1095, 132] on div "Task" at bounding box center [1088, 130] width 25 height 16
click at [1088, 167] on div "Agent" at bounding box center [1093, 175] width 34 height 16
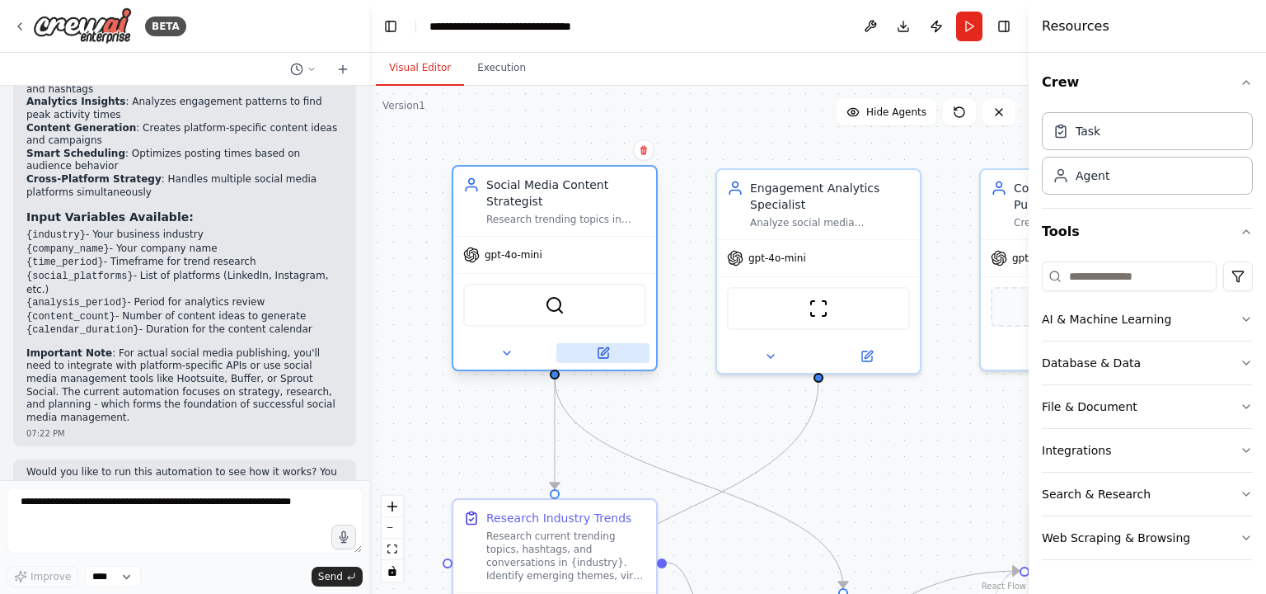
click at [608, 356] on icon at bounding box center [603, 352] width 13 height 13
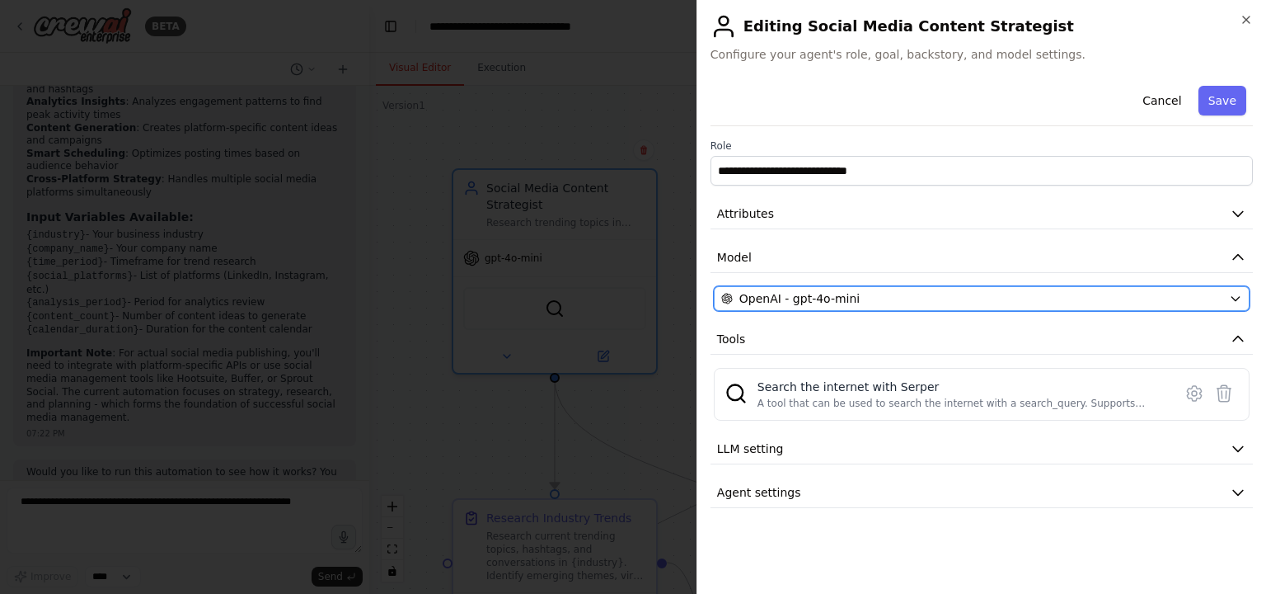
click at [824, 300] on span "OpenAI - gpt-4o-mini" at bounding box center [799, 298] width 120 height 16
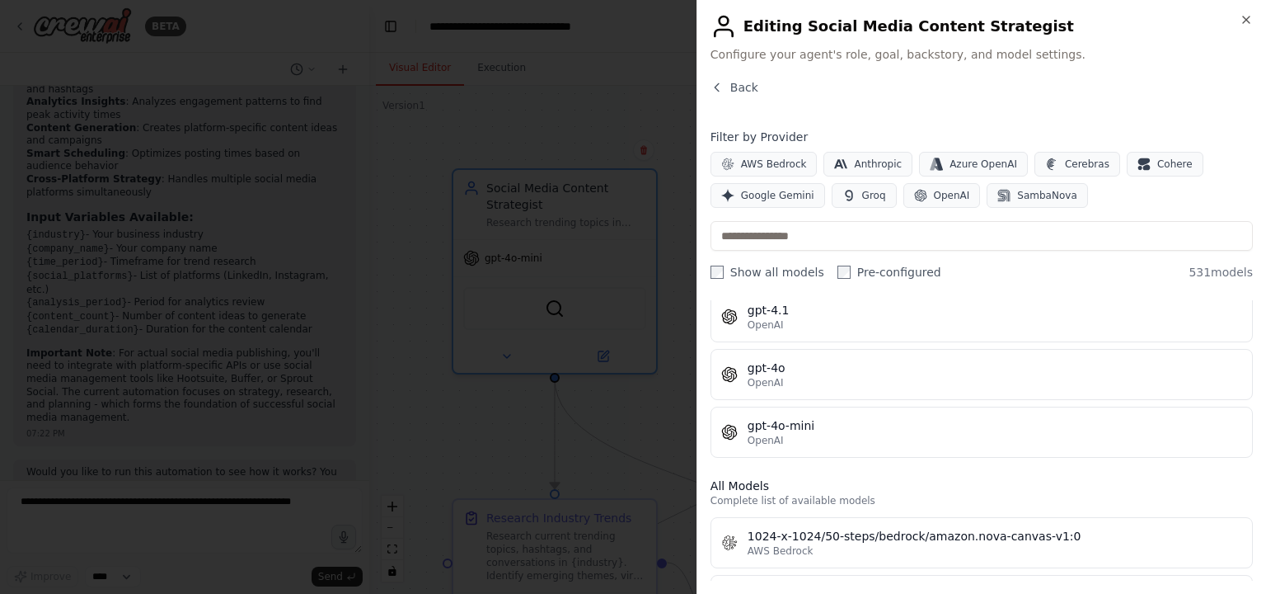
scroll to position [0, 0]
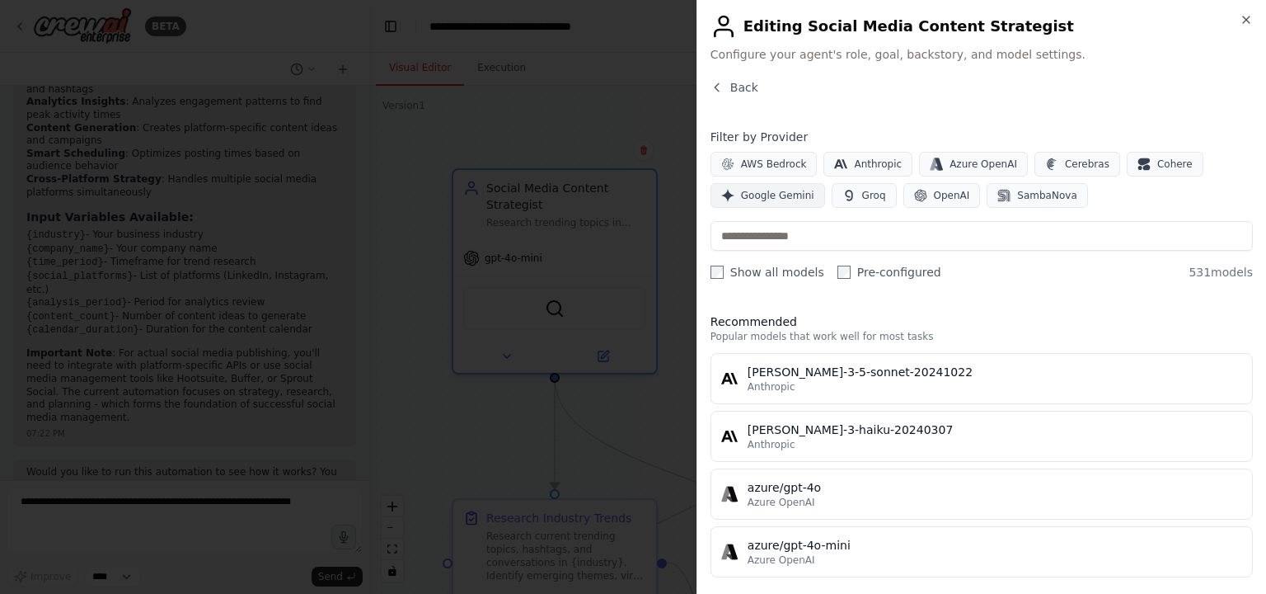
click at [798, 198] on span "Google Gemini" at bounding box center [777, 195] width 73 height 13
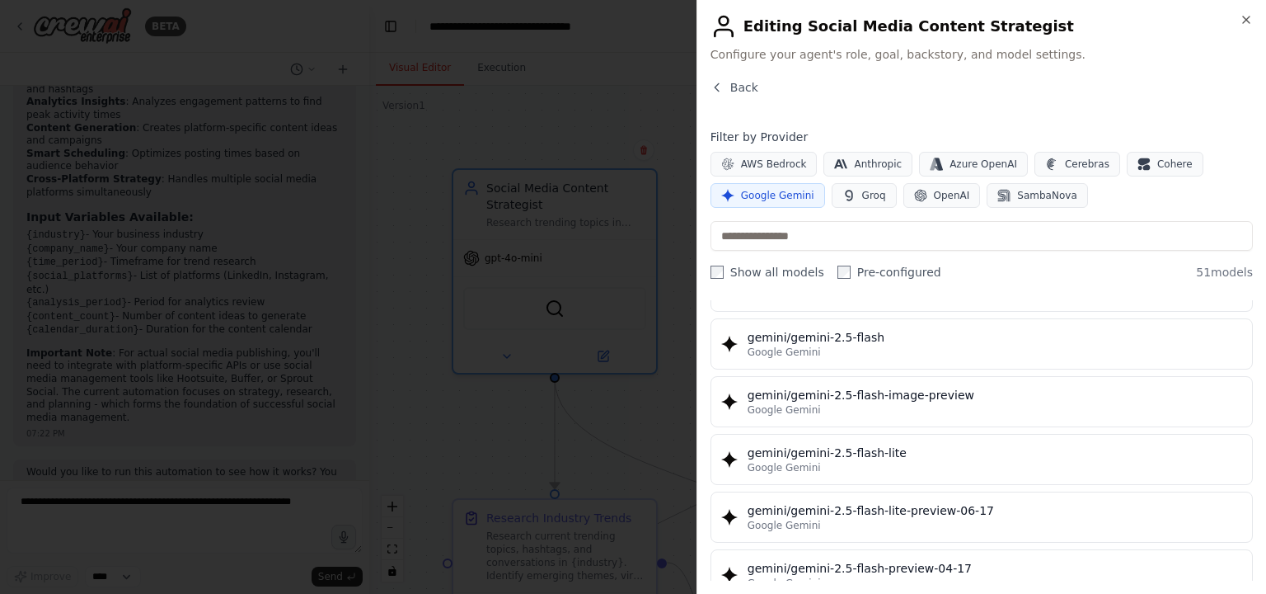
scroll to position [1484, 0]
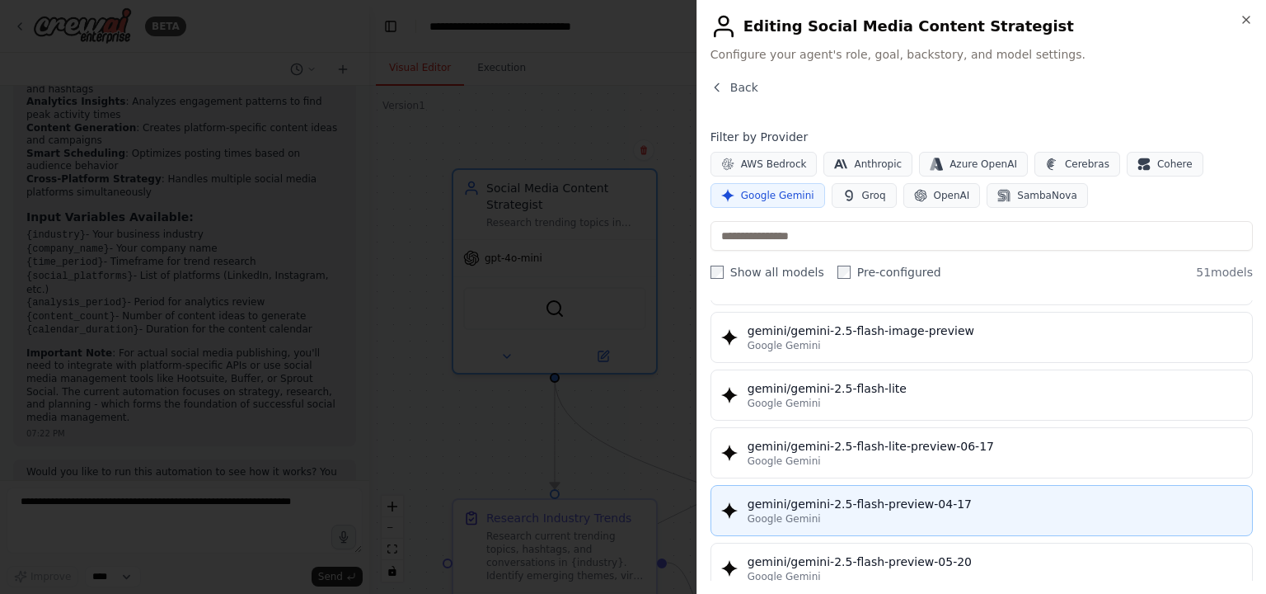
click at [847, 499] on div "gemini/gemini-2.5-flash-preview-04-17" at bounding box center [995, 503] width 495 height 16
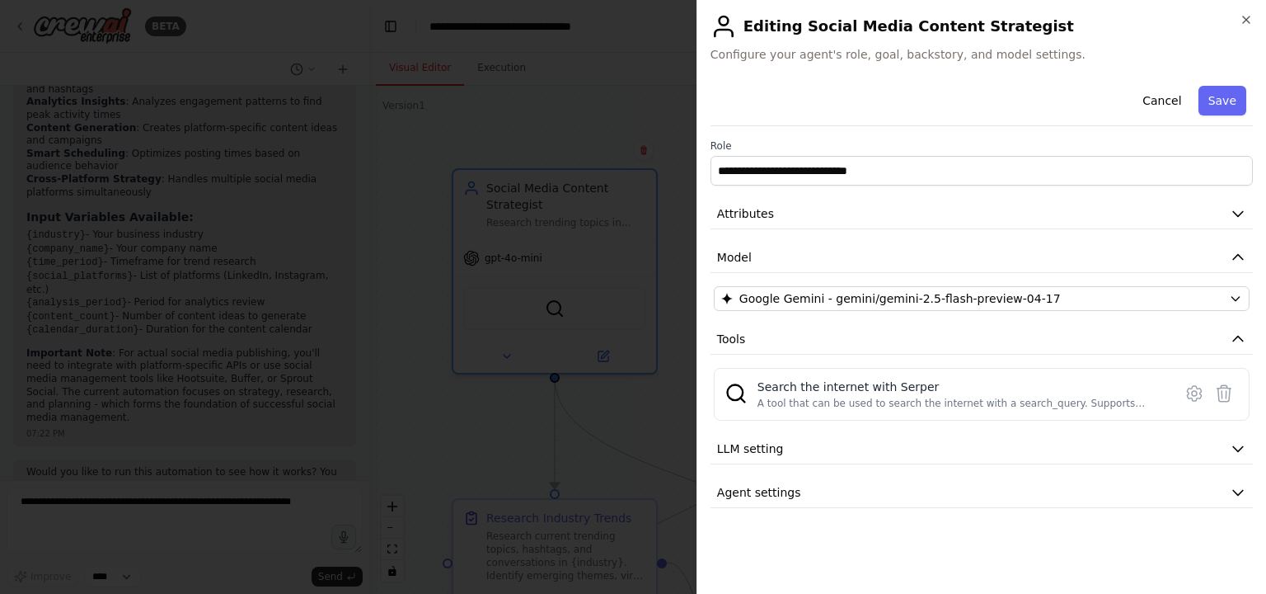
click at [561, 421] on div at bounding box center [633, 297] width 1266 height 594
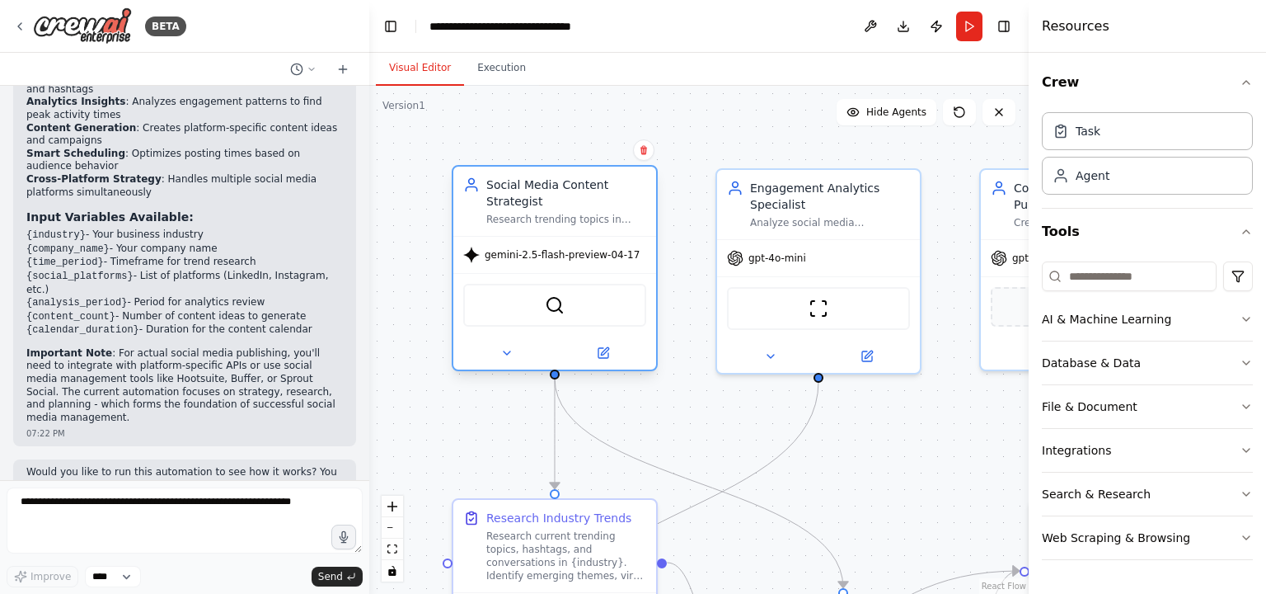
click at [529, 307] on div "SerperDevTool" at bounding box center [554, 305] width 183 height 43
click at [513, 349] on button at bounding box center [506, 353] width 93 height 20
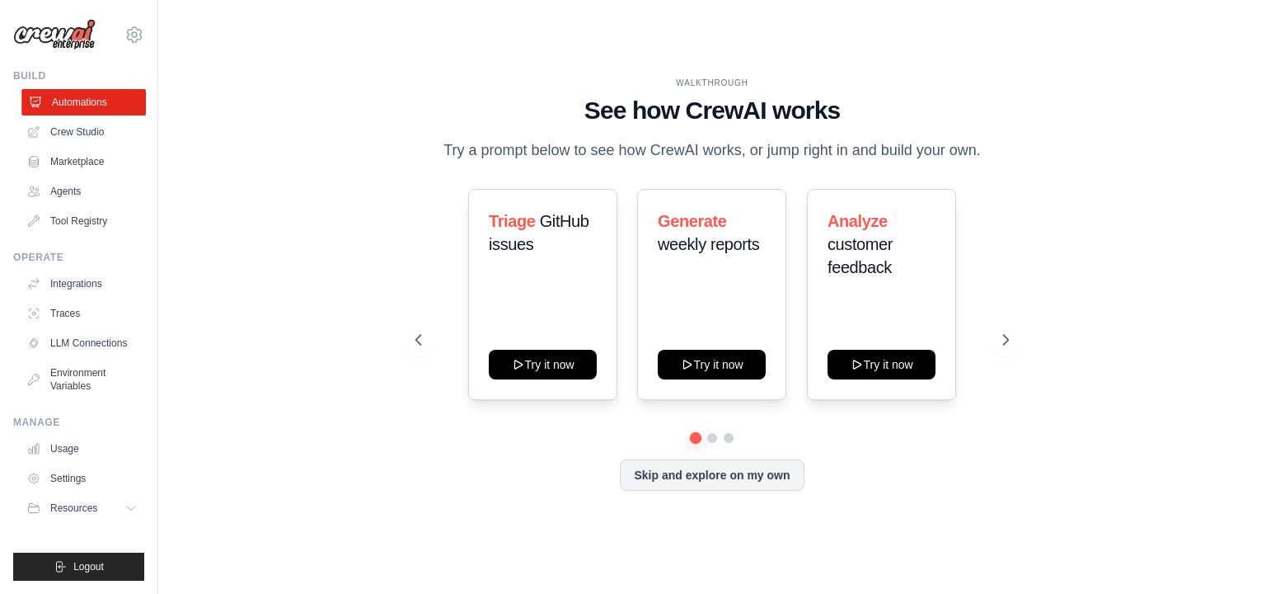
click at [102, 98] on link "Automations" at bounding box center [83, 102] width 124 height 26
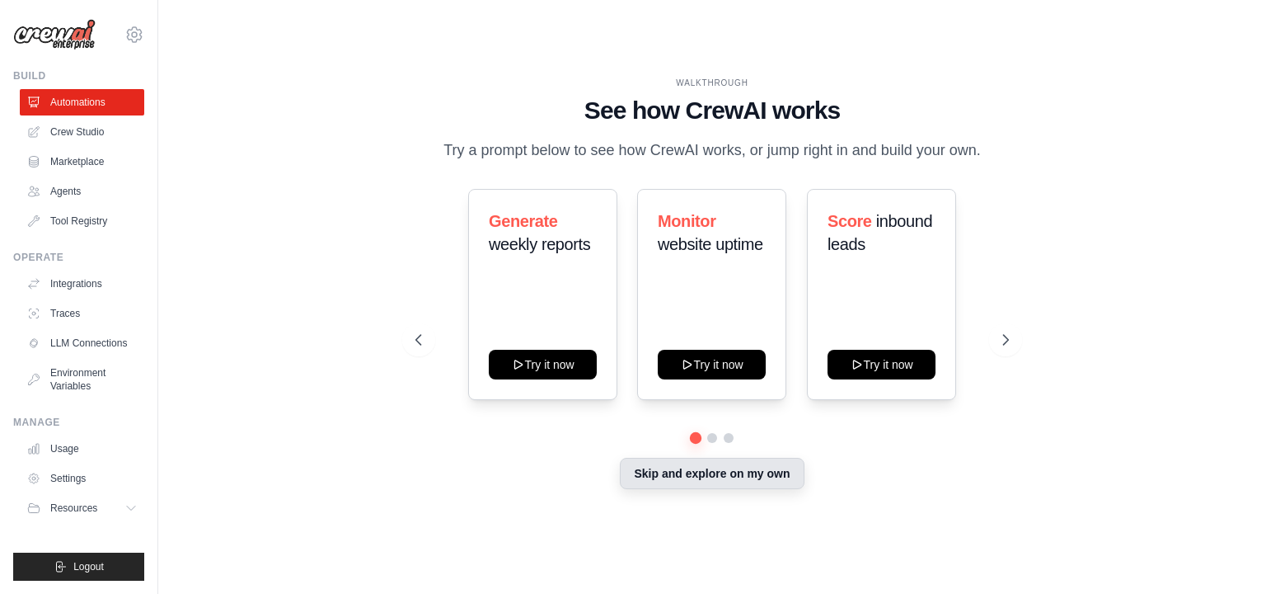
click at [694, 475] on button "Skip and explore on my own" at bounding box center [712, 473] width 184 height 31
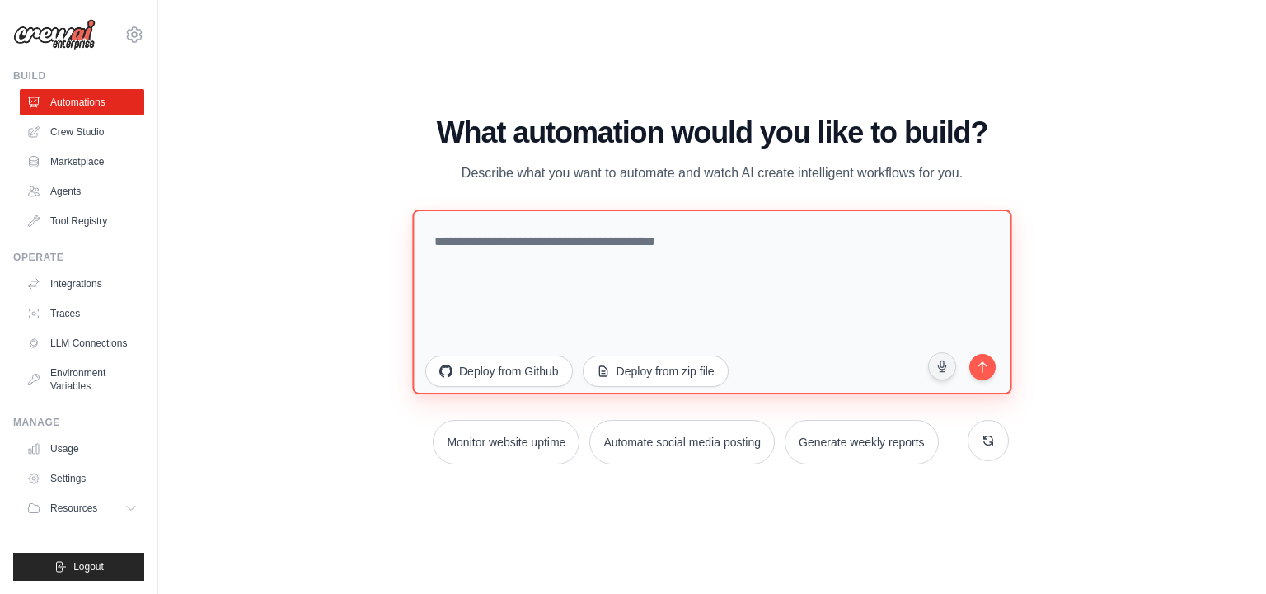
click at [646, 252] on textarea at bounding box center [711, 301] width 599 height 185
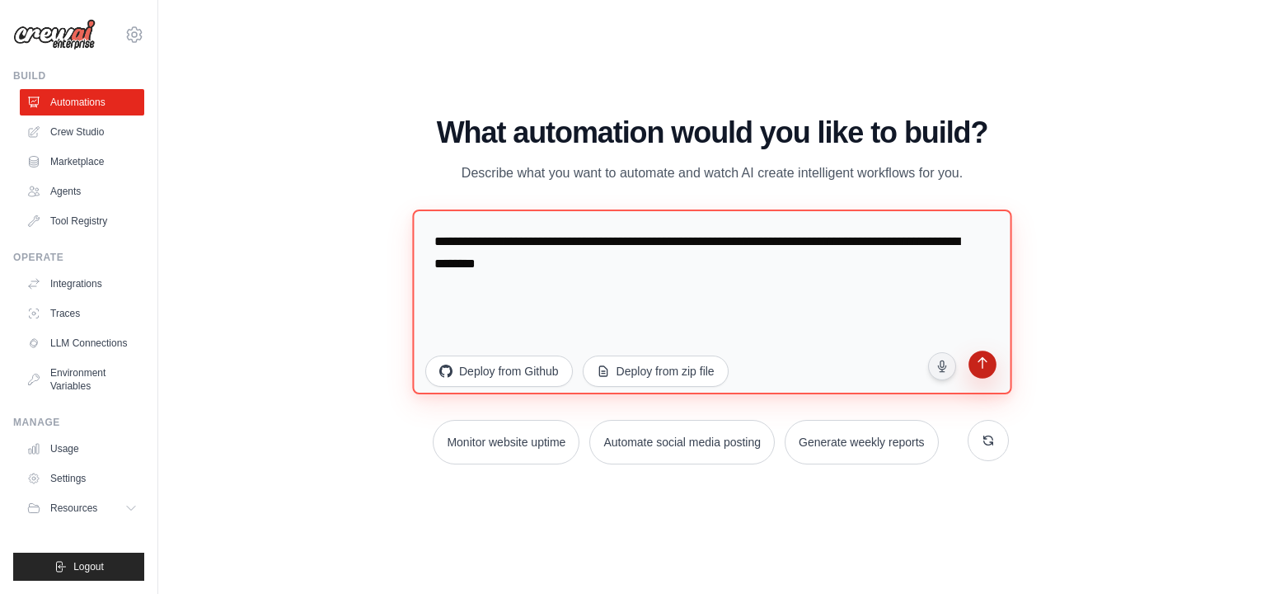
type textarea "**********"
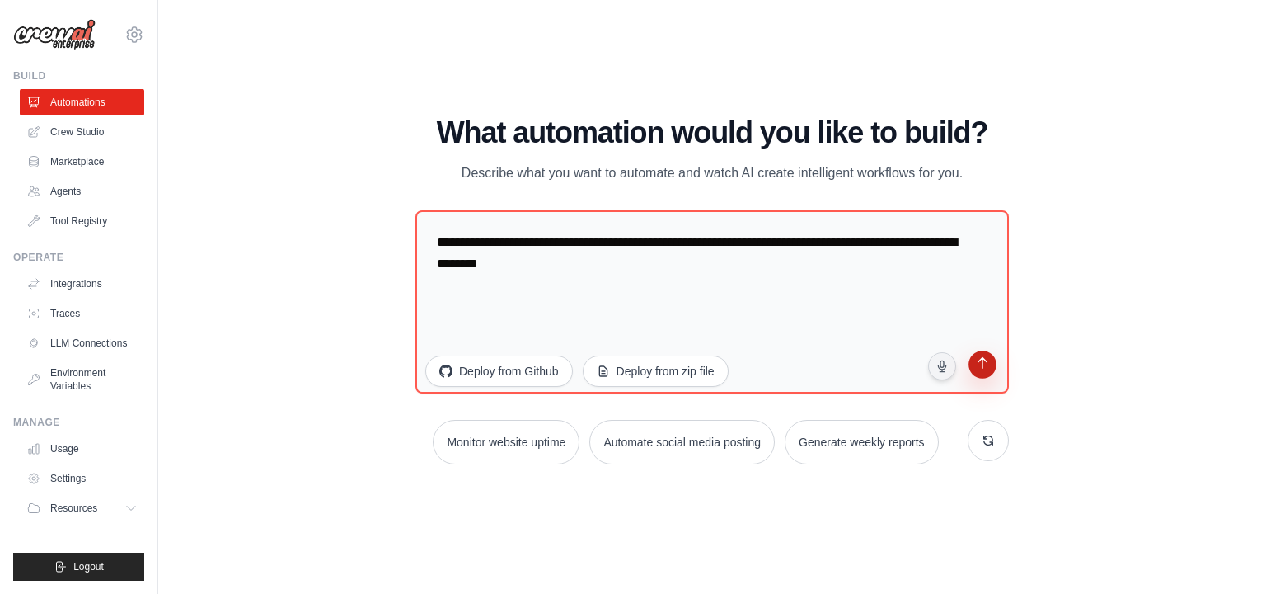
click at [993, 376] on button "submit" at bounding box center [982, 366] width 31 height 31
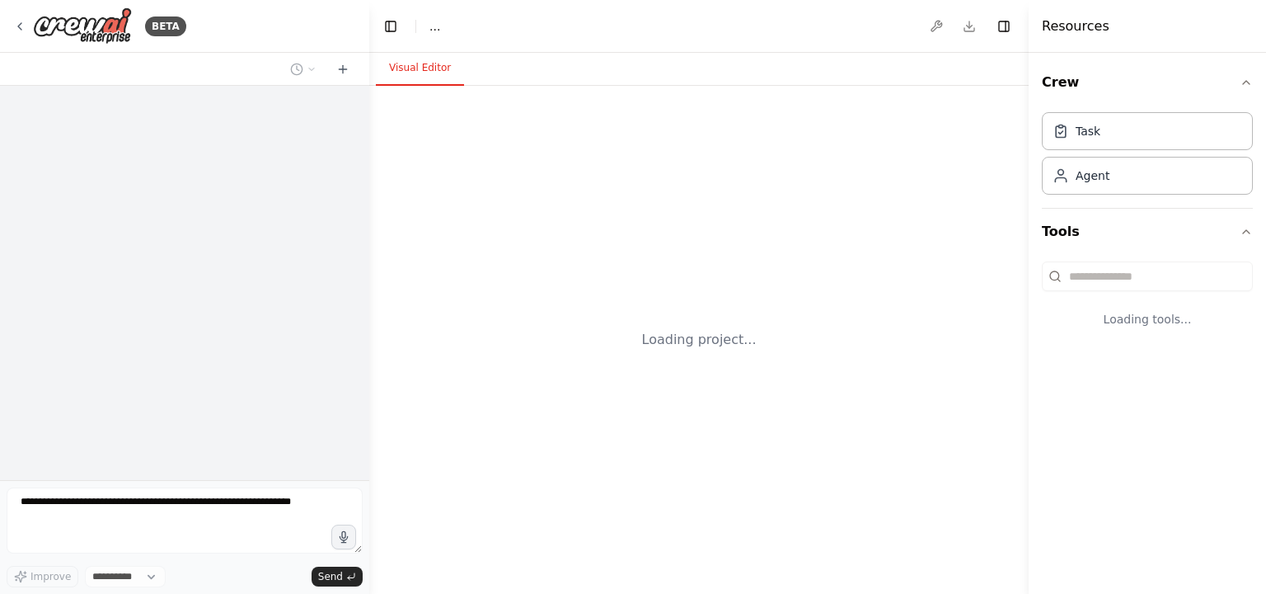
select select "****"
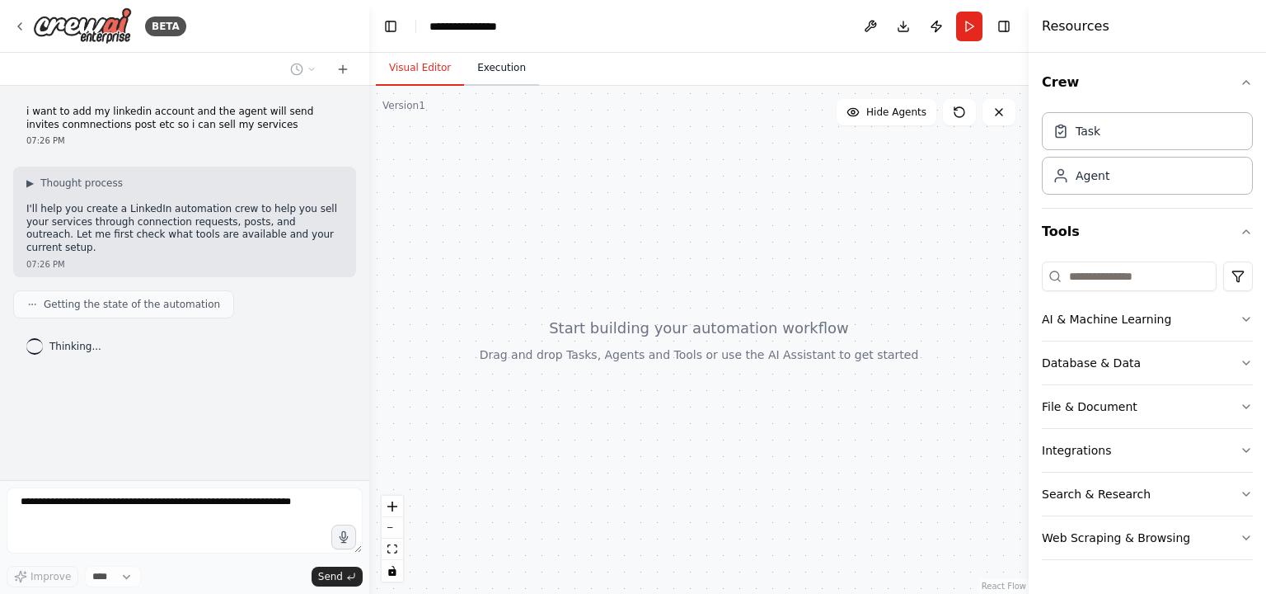
click at [504, 79] on button "Execution" at bounding box center [501, 68] width 75 height 35
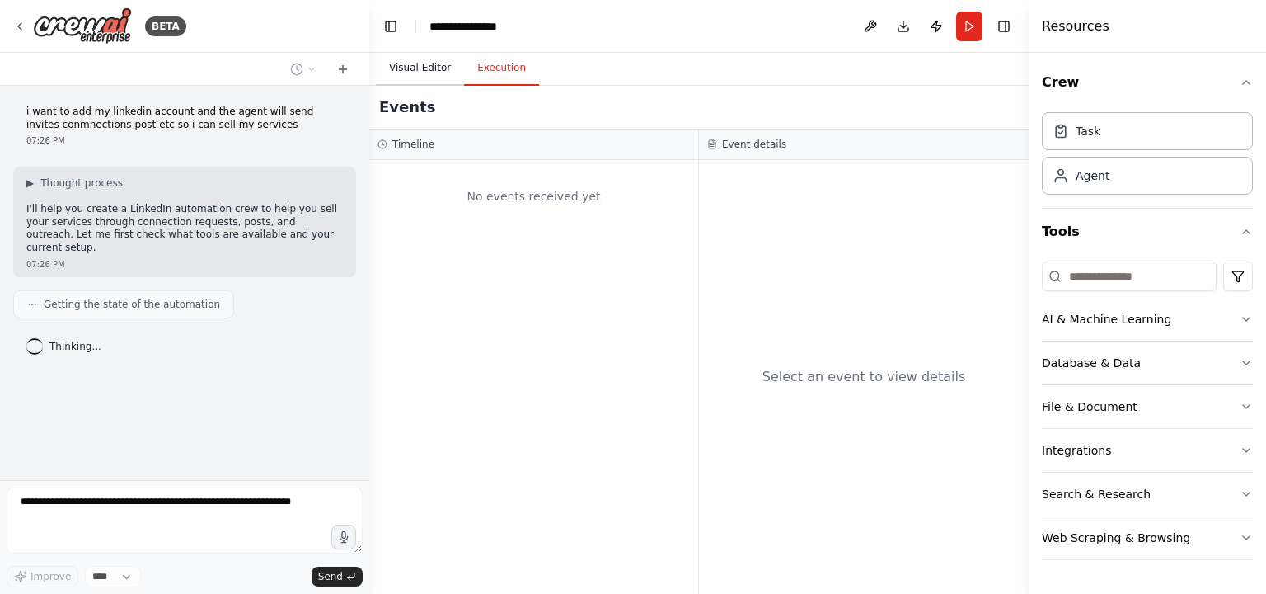
click at [416, 76] on button "Visual Editor" at bounding box center [420, 68] width 88 height 35
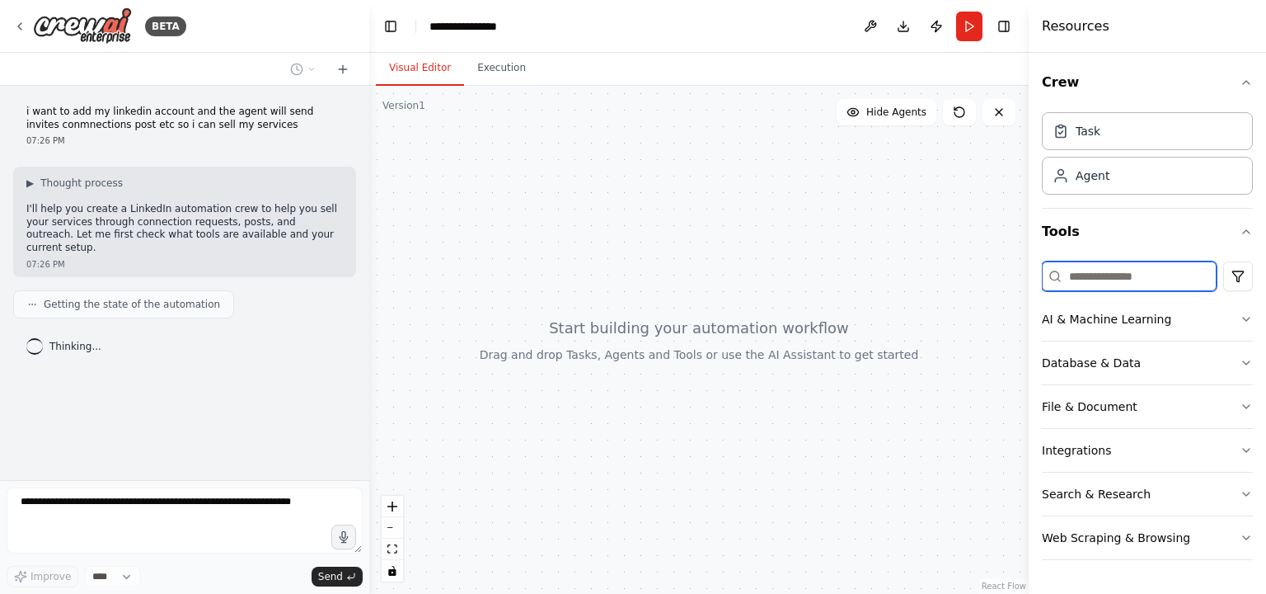
click at [1109, 276] on input at bounding box center [1129, 276] width 175 height 30
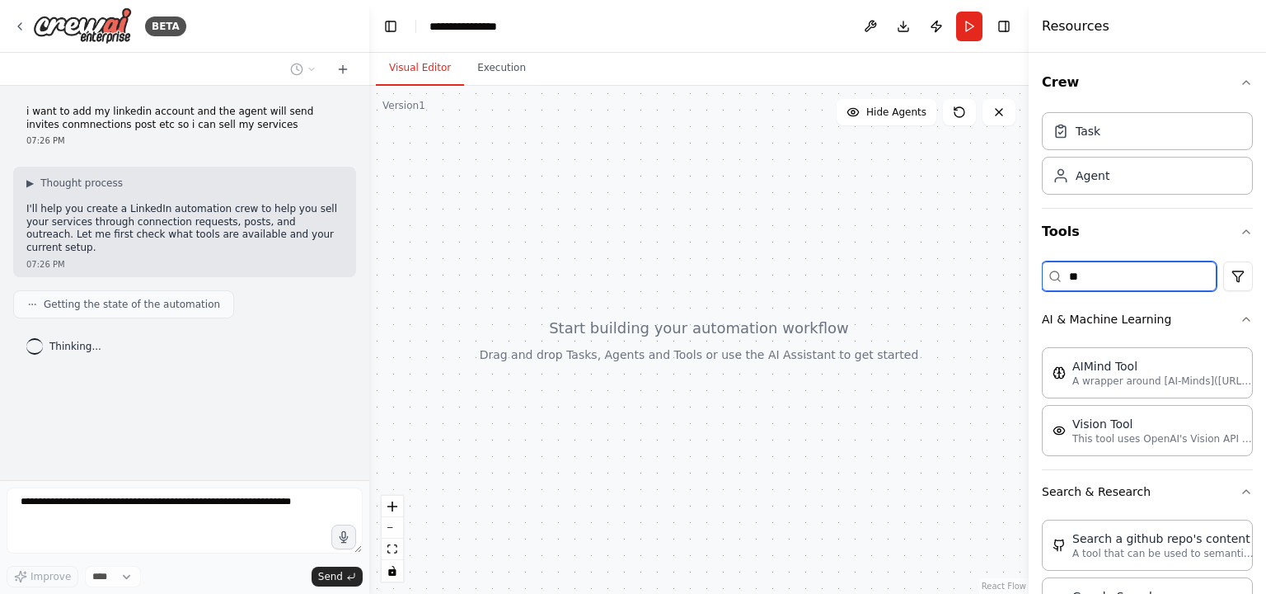
type input "*"
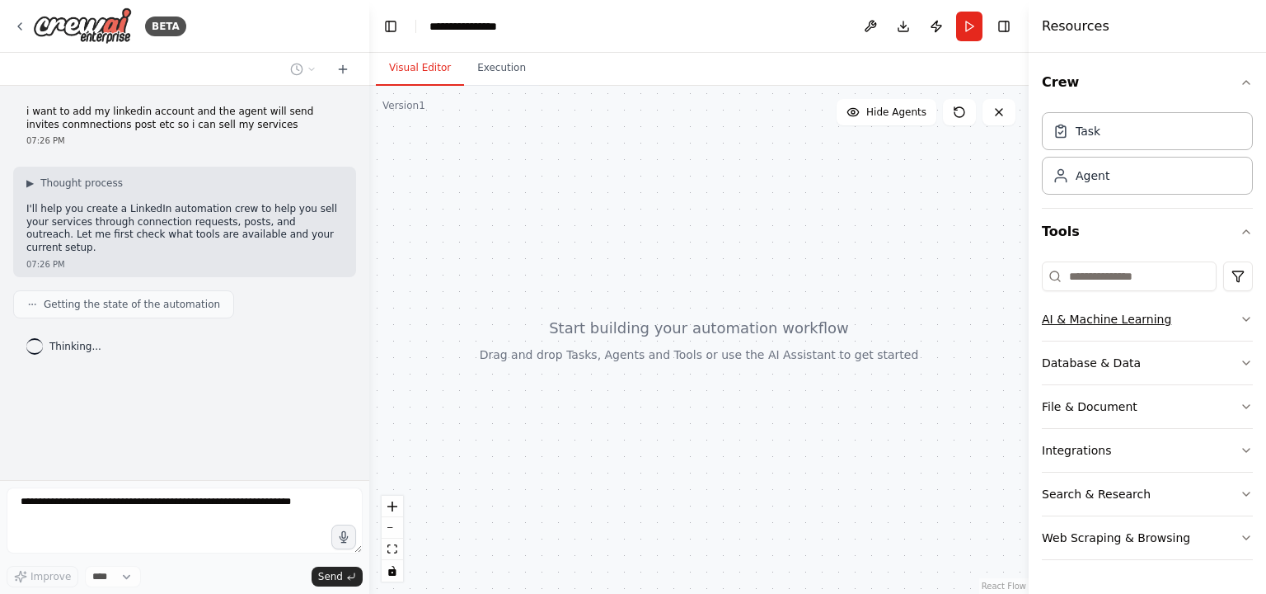
click at [1104, 328] on button "AI & Machine Learning" at bounding box center [1147, 319] width 211 height 43
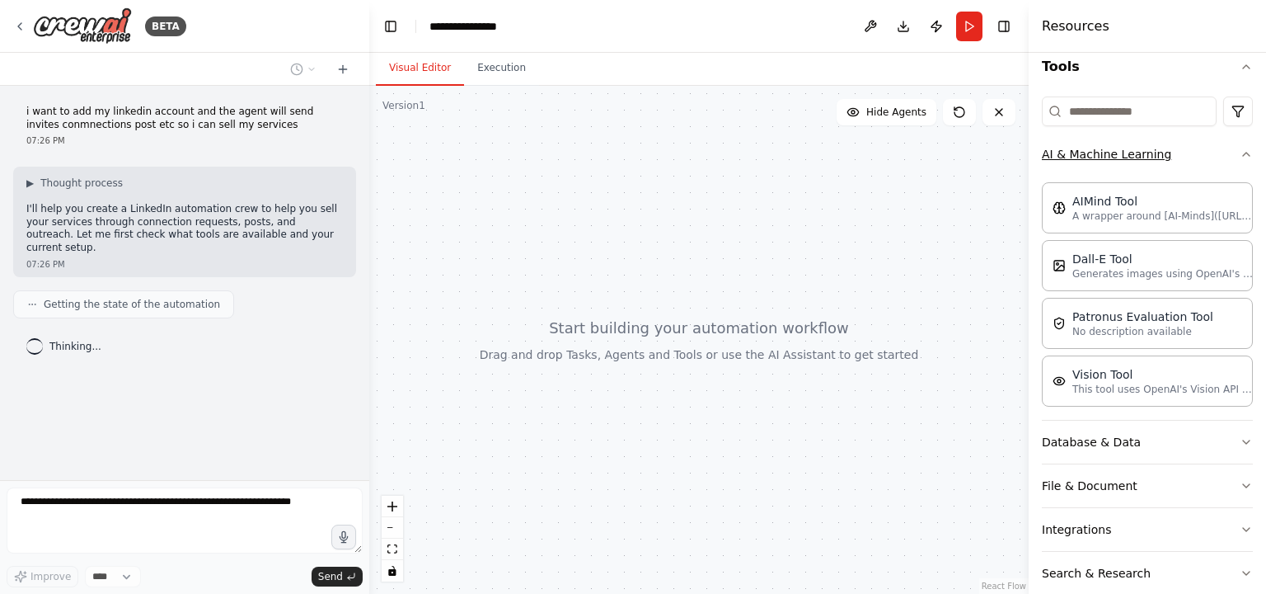
click at [1120, 154] on button "AI & Machine Learning" at bounding box center [1147, 154] width 211 height 43
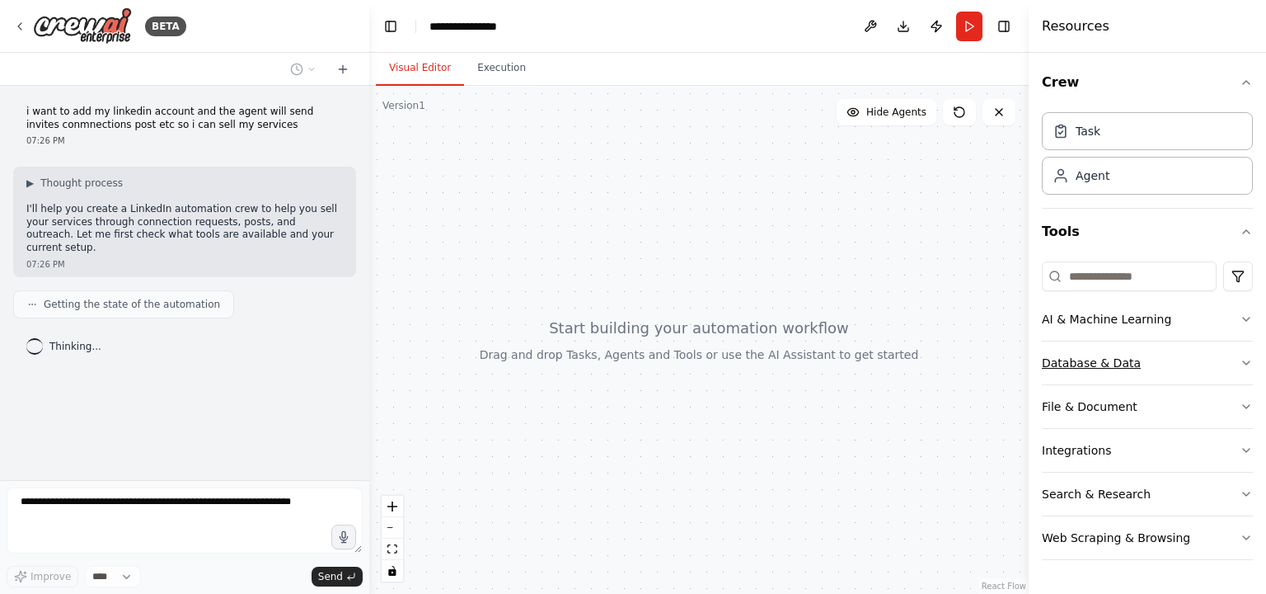
click at [1105, 361] on button "Database & Data" at bounding box center [1147, 362] width 211 height 43
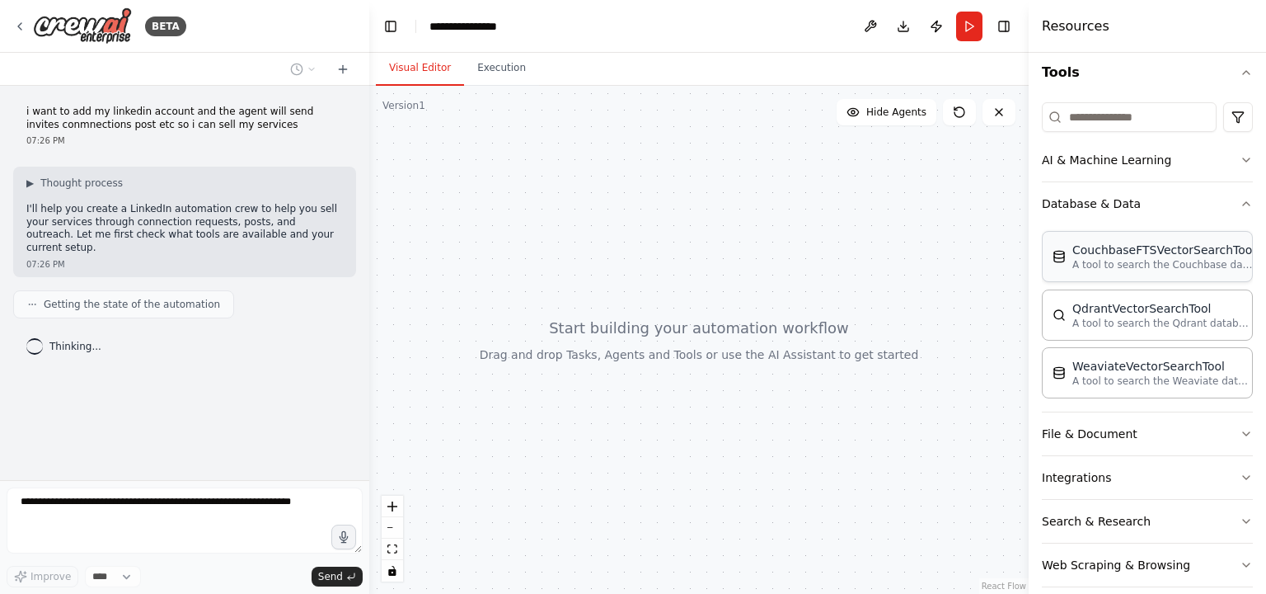
scroll to position [165, 0]
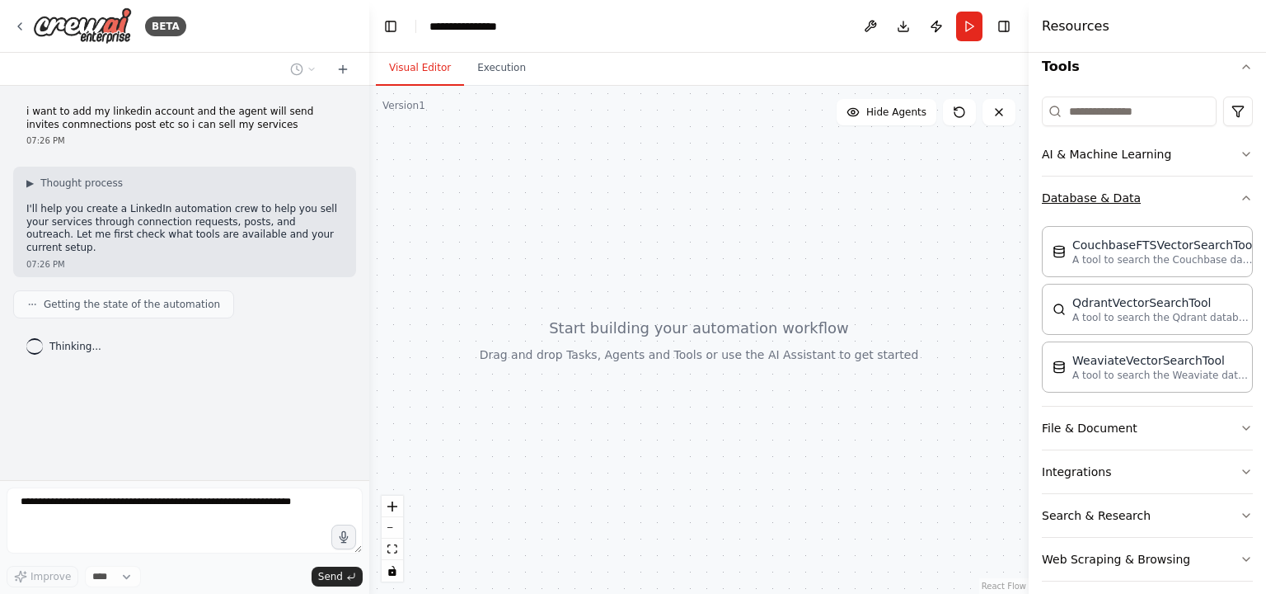
click at [1121, 194] on button "Database & Data" at bounding box center [1147, 197] width 211 height 43
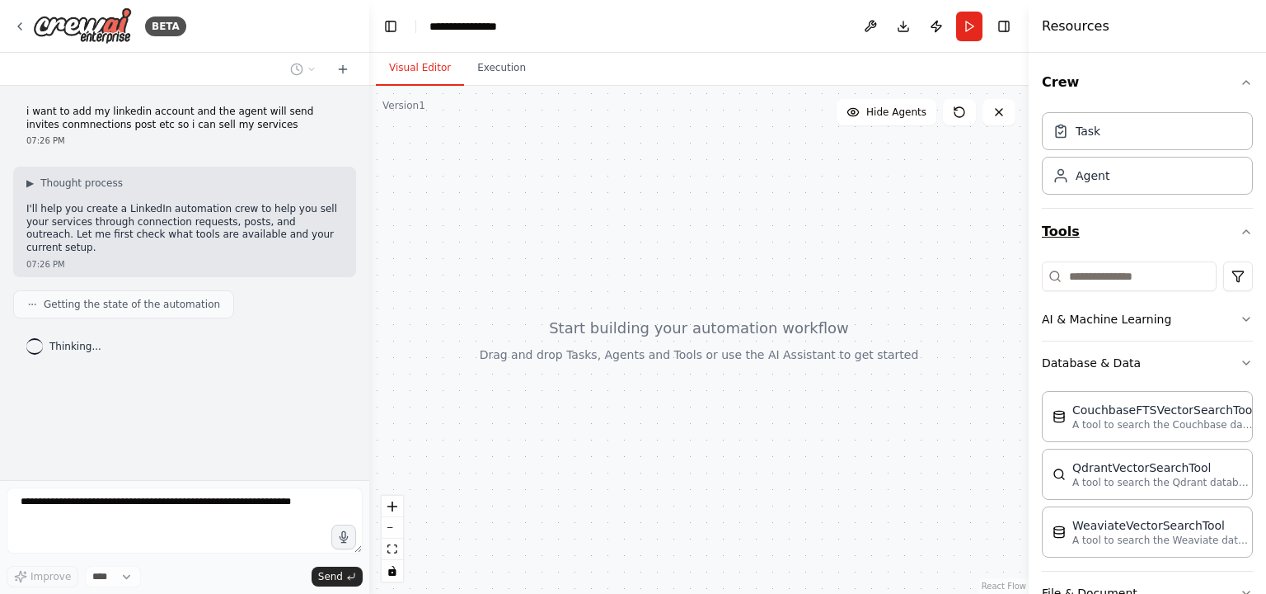
scroll to position [0, 0]
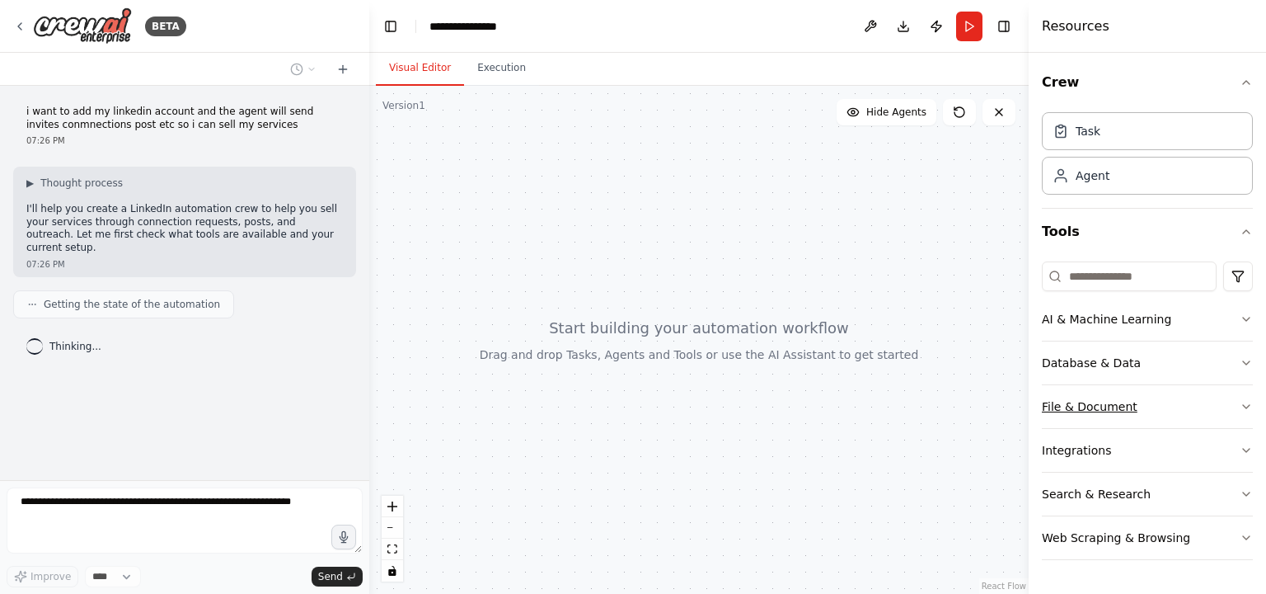
click at [1109, 410] on button "File & Document" at bounding box center [1147, 406] width 211 height 43
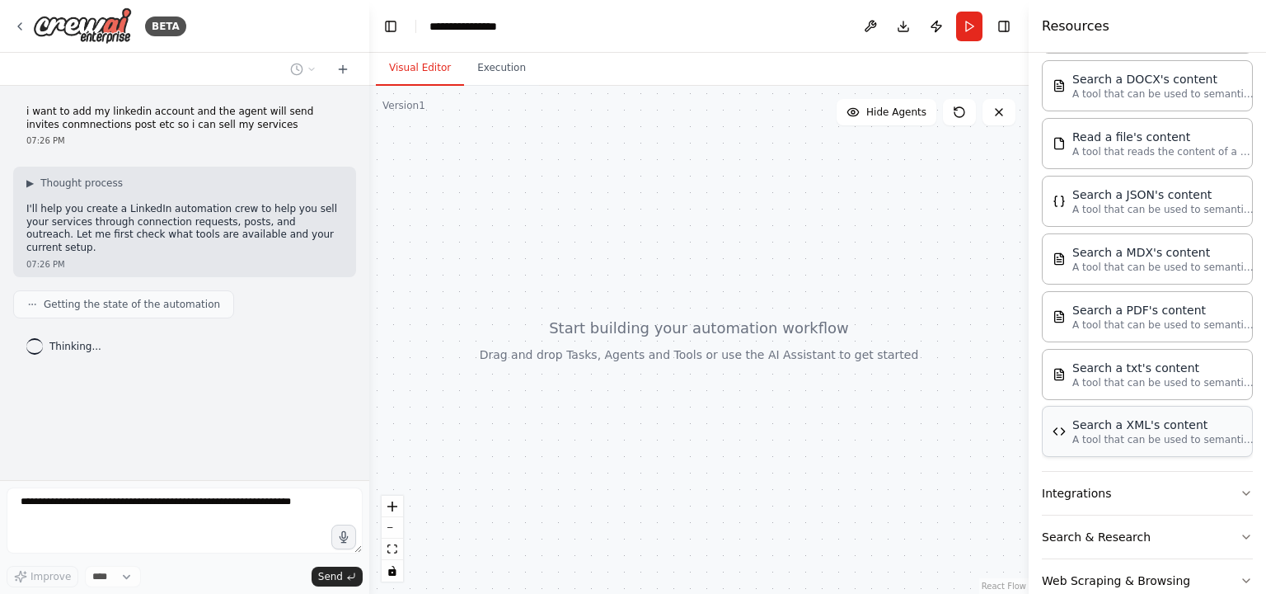
scroll to position [462, 0]
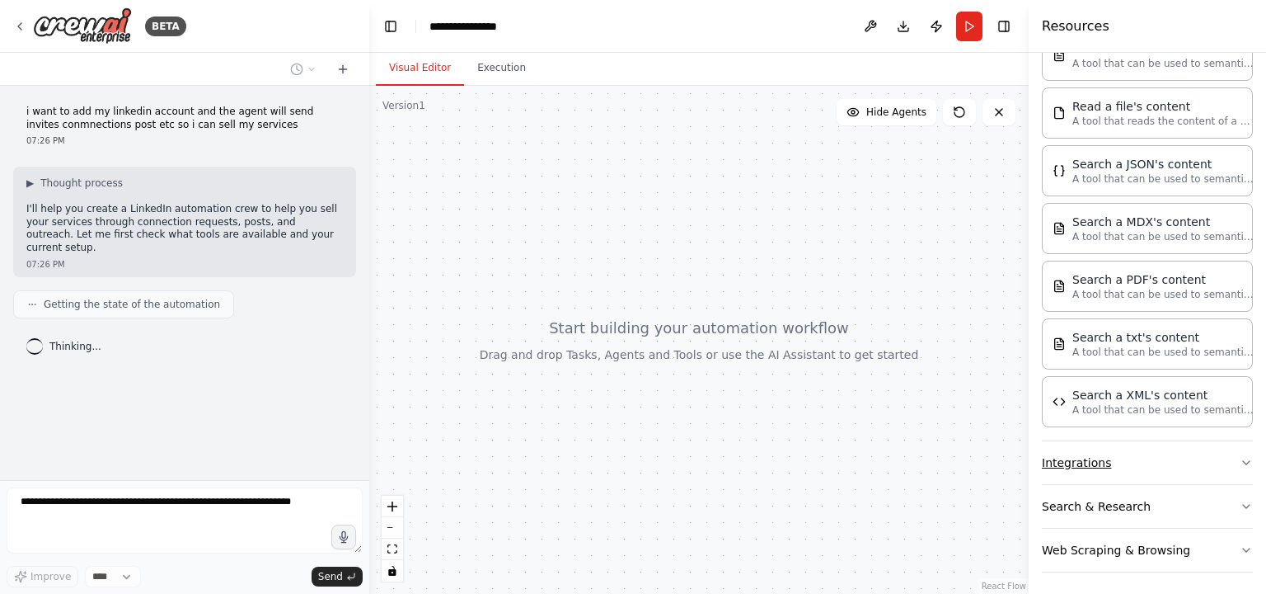
click at [1120, 462] on button "Integrations" at bounding box center [1147, 462] width 211 height 43
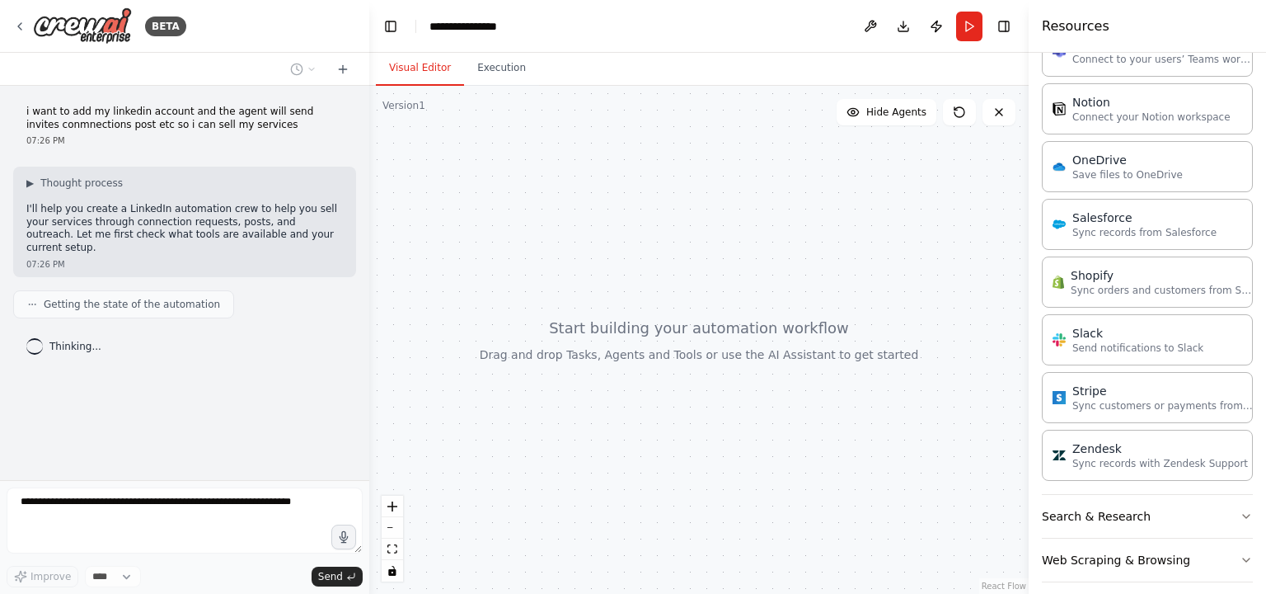
scroll to position [1681, 0]
click at [1118, 509] on button "Search & Research" at bounding box center [1147, 512] width 211 height 43
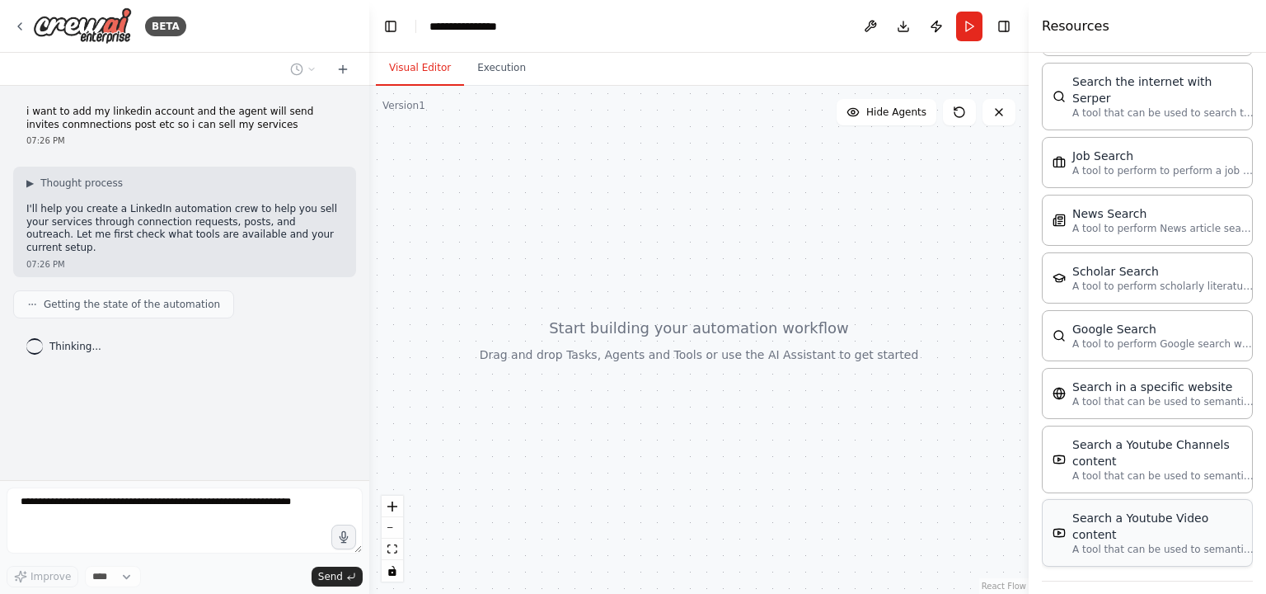
scroll to position [2514, 0]
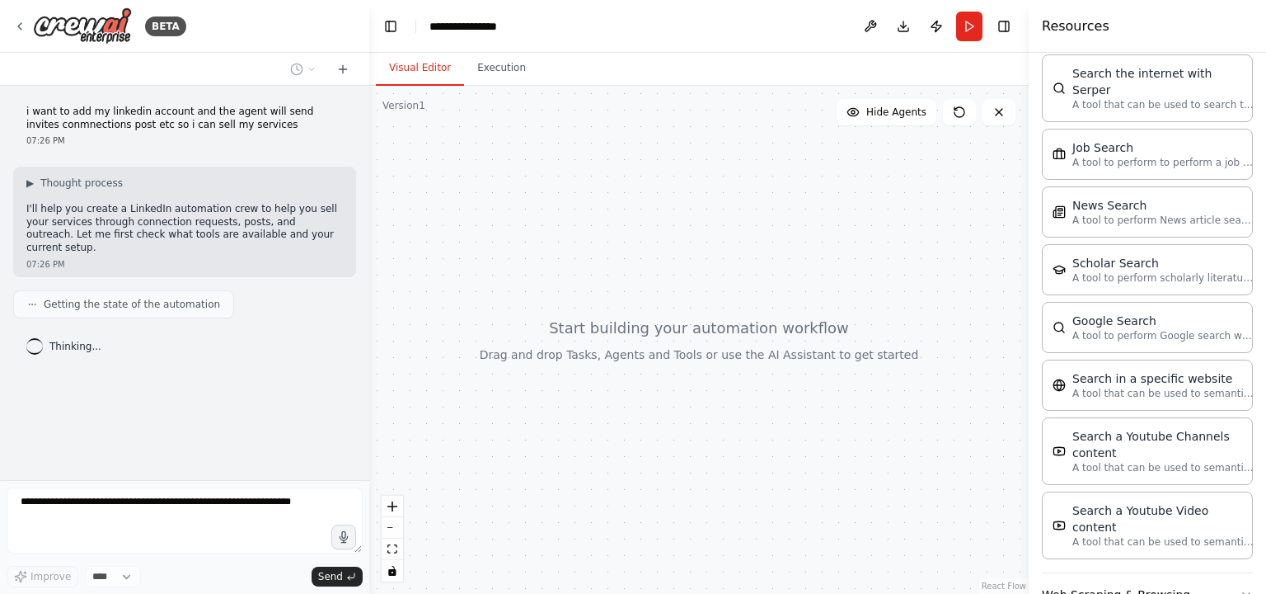
click at [1148, 573] on button "Web Scraping & Browsing" at bounding box center [1147, 594] width 211 height 43
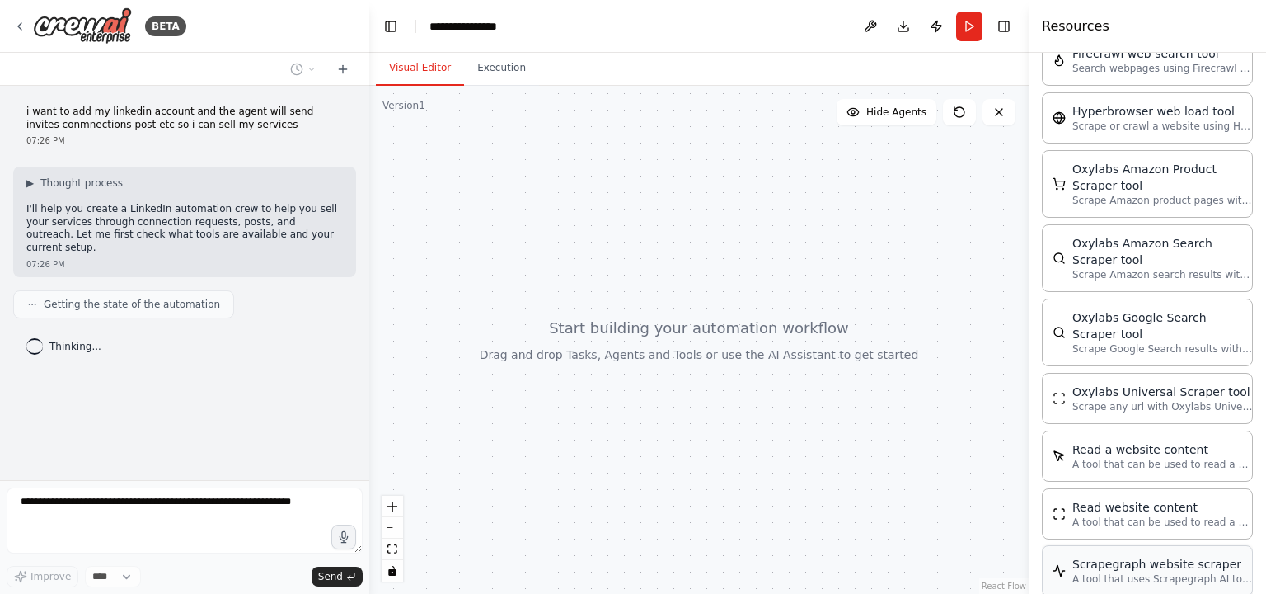
scroll to position [3272, 0]
